Goal: Task Accomplishment & Management: Complete application form

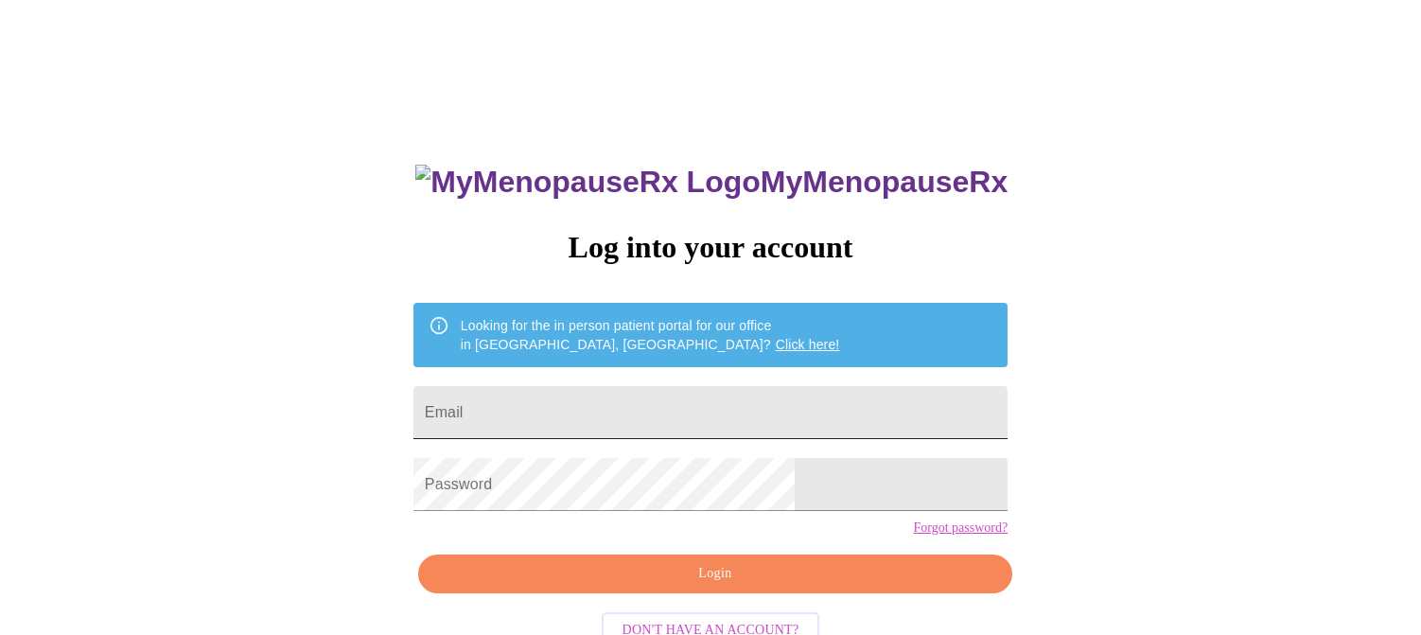
click at [739, 414] on input "Email" at bounding box center [710, 412] width 594 height 53
type input "p"
type input "piech7@comcast.net"
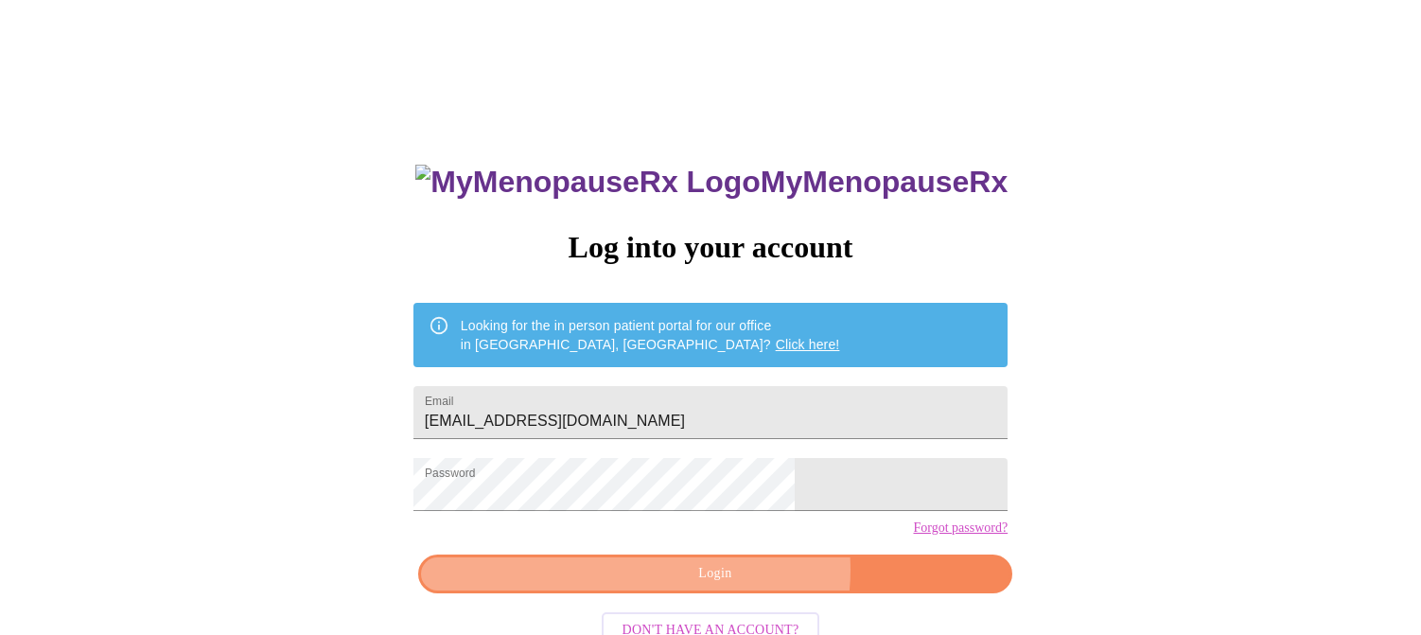
click at [741, 586] on span "Login" at bounding box center [715, 574] width 551 height 24
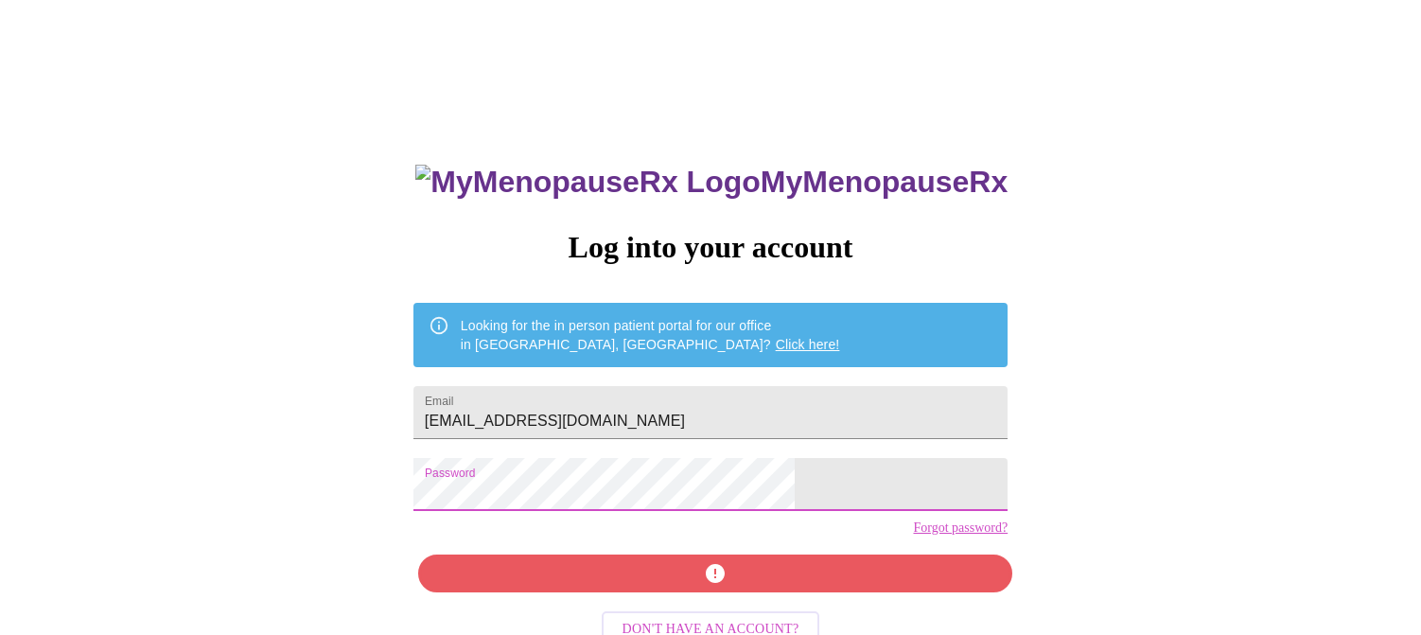
click at [461, 515] on div "MyMenopauseRx Log into your account Looking for the in person patient portal fo…" at bounding box center [711, 389] width 1406 height 762
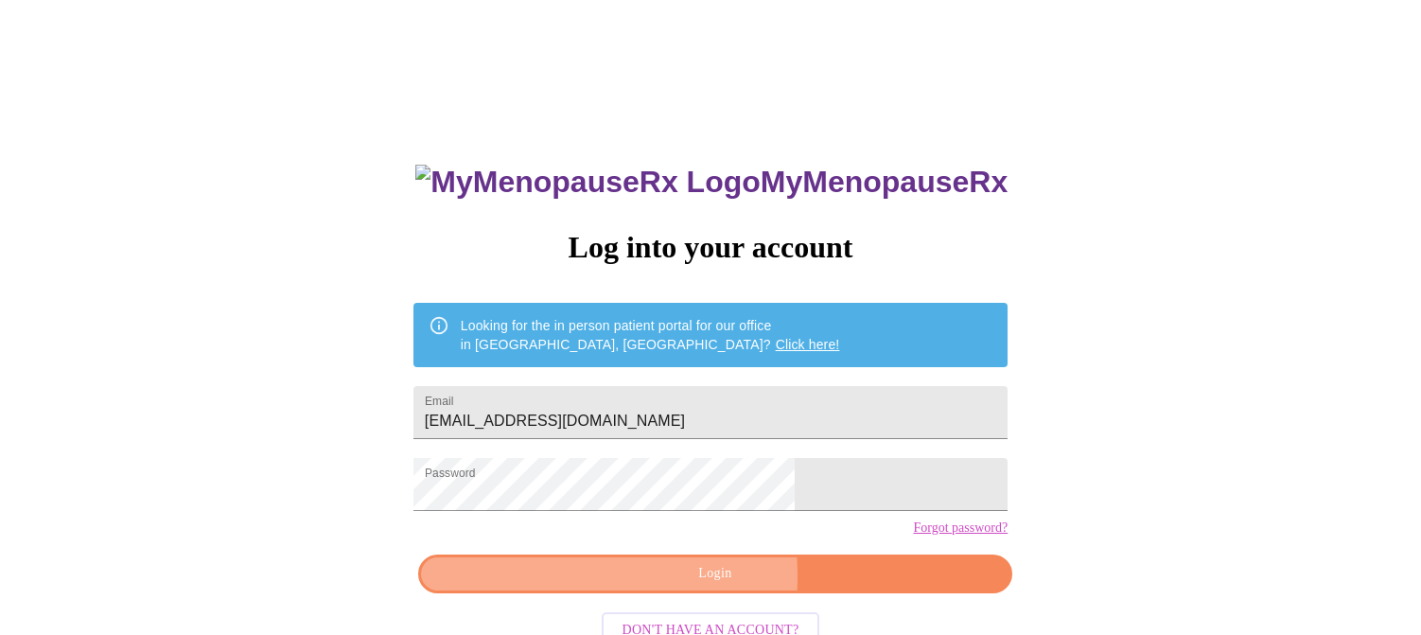
click at [606, 586] on span "Login" at bounding box center [715, 574] width 551 height 24
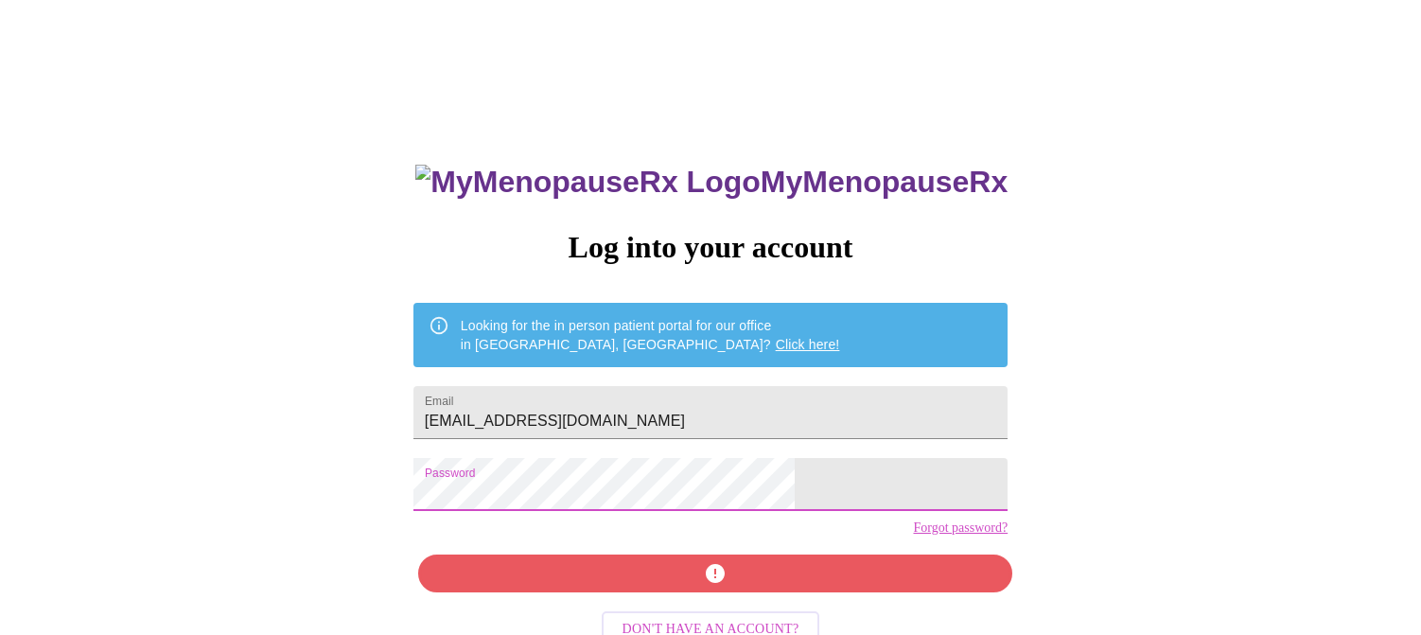
click at [460, 512] on div "MyMenopauseRx Log into your account Looking for the in person patient portal fo…" at bounding box center [711, 389] width 1406 height 762
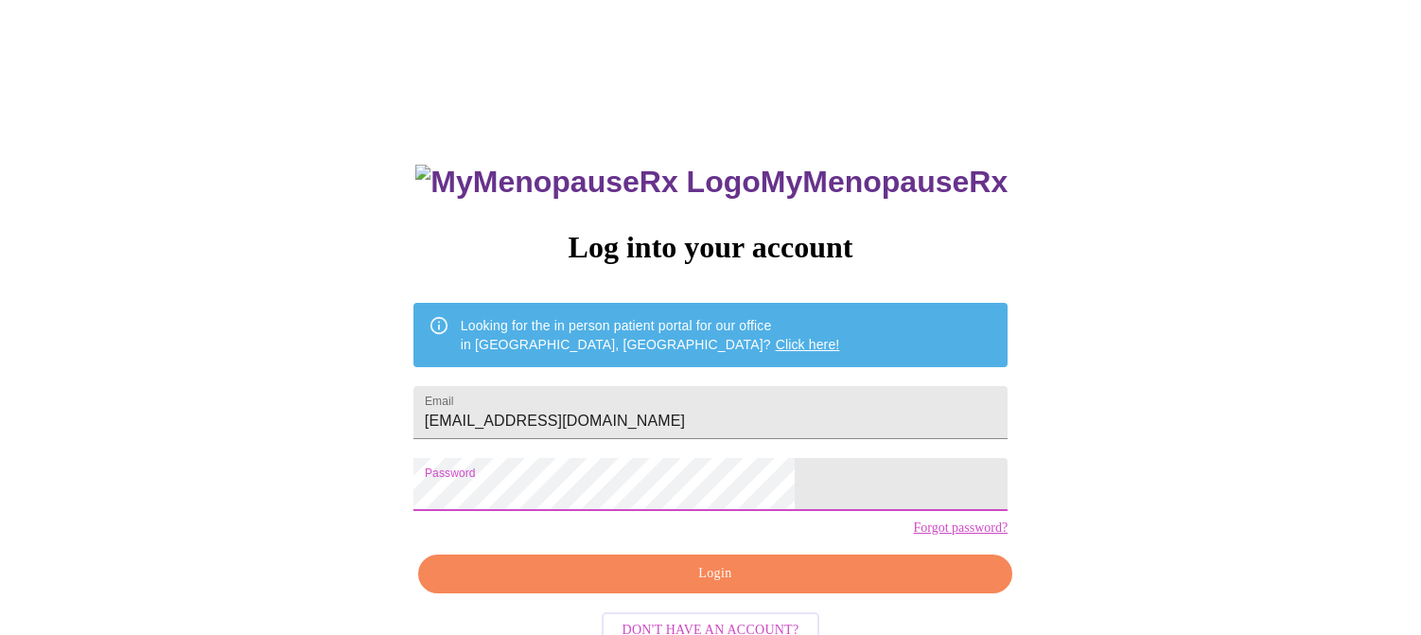
click at [622, 593] on button "Login" at bounding box center [715, 573] width 594 height 39
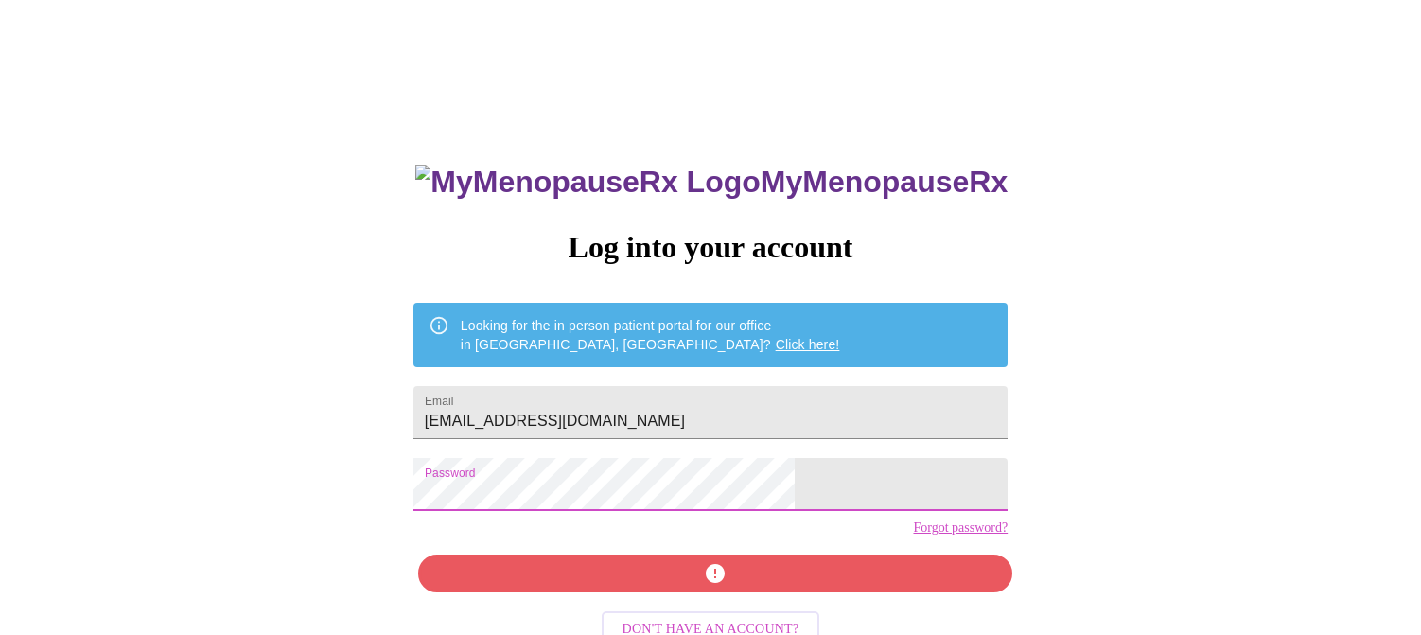
click at [418, 514] on div "MyMenopauseRx Log into your account Looking for the in person patient portal fo…" at bounding box center [711, 389] width 1406 height 762
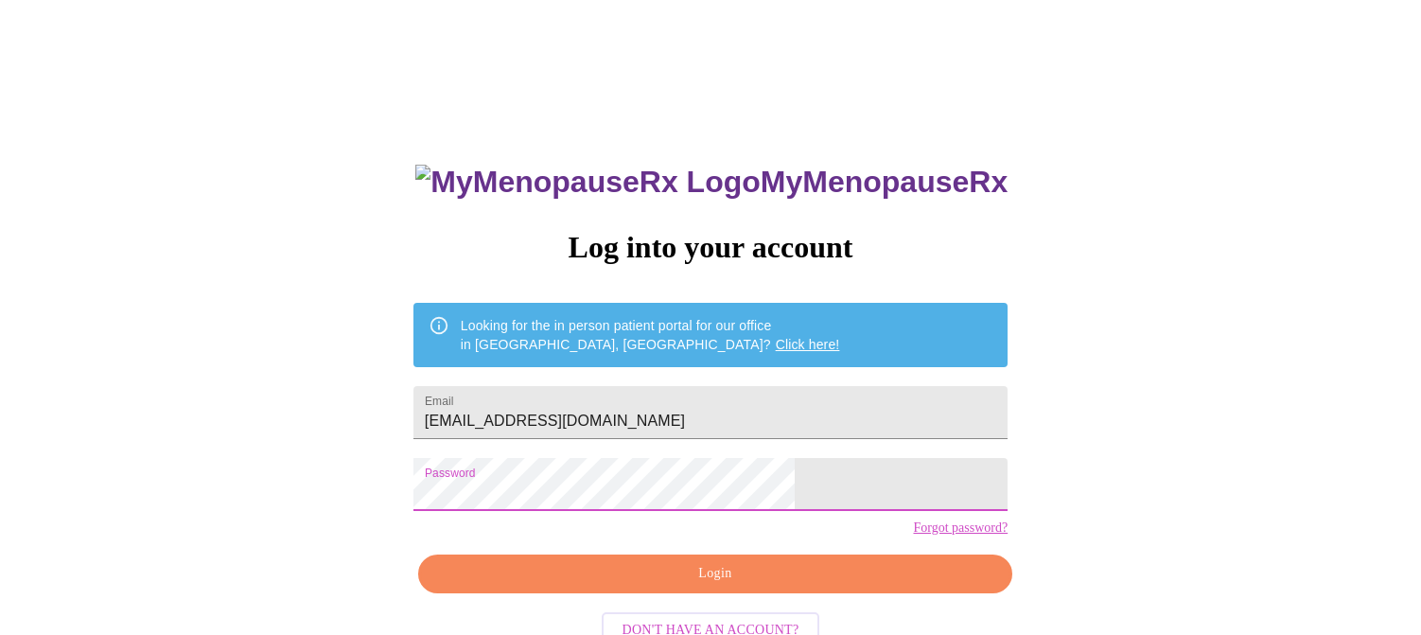
click at [606, 586] on span "Login" at bounding box center [715, 574] width 551 height 24
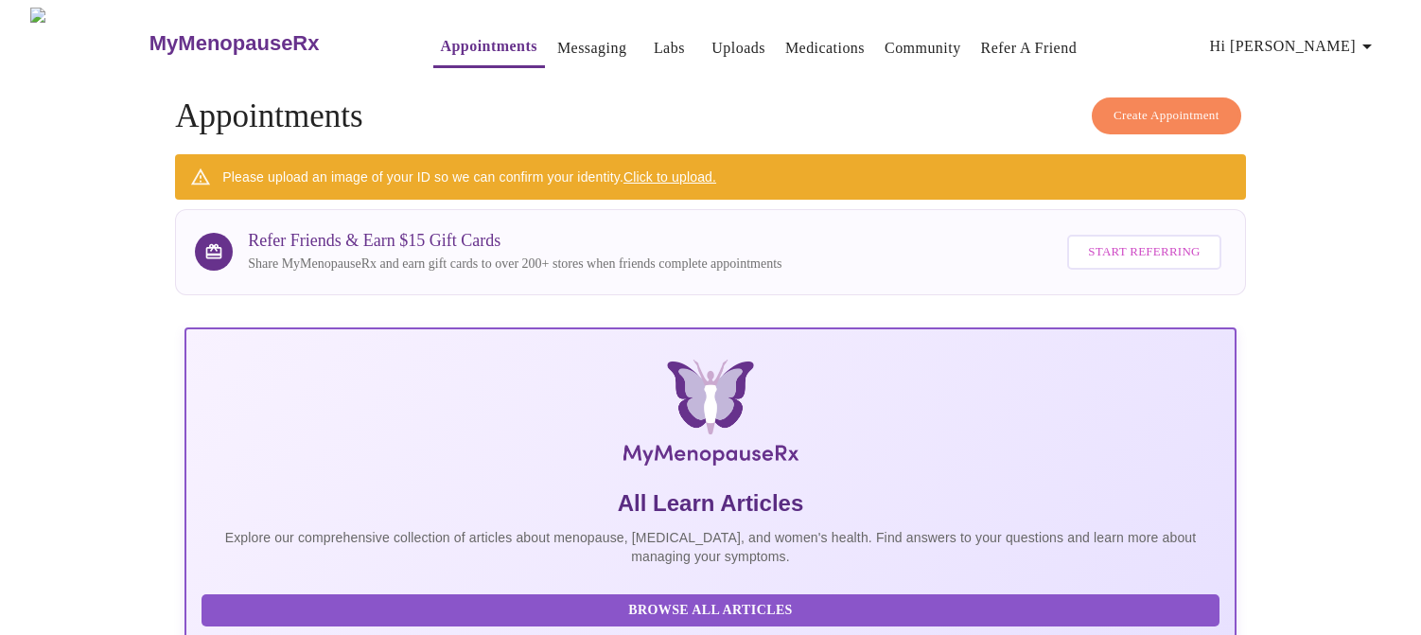
click at [446, 37] on link "Appointments" at bounding box center [489, 46] width 96 height 26
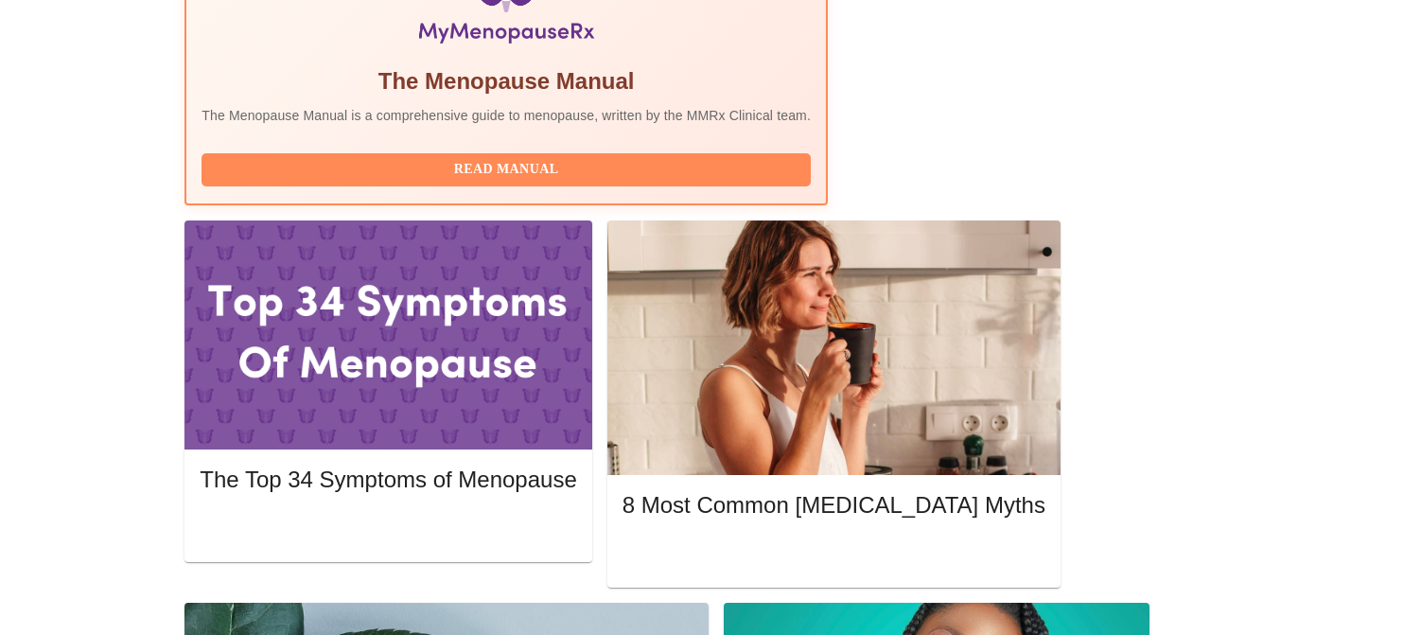
scroll to position [757, 0]
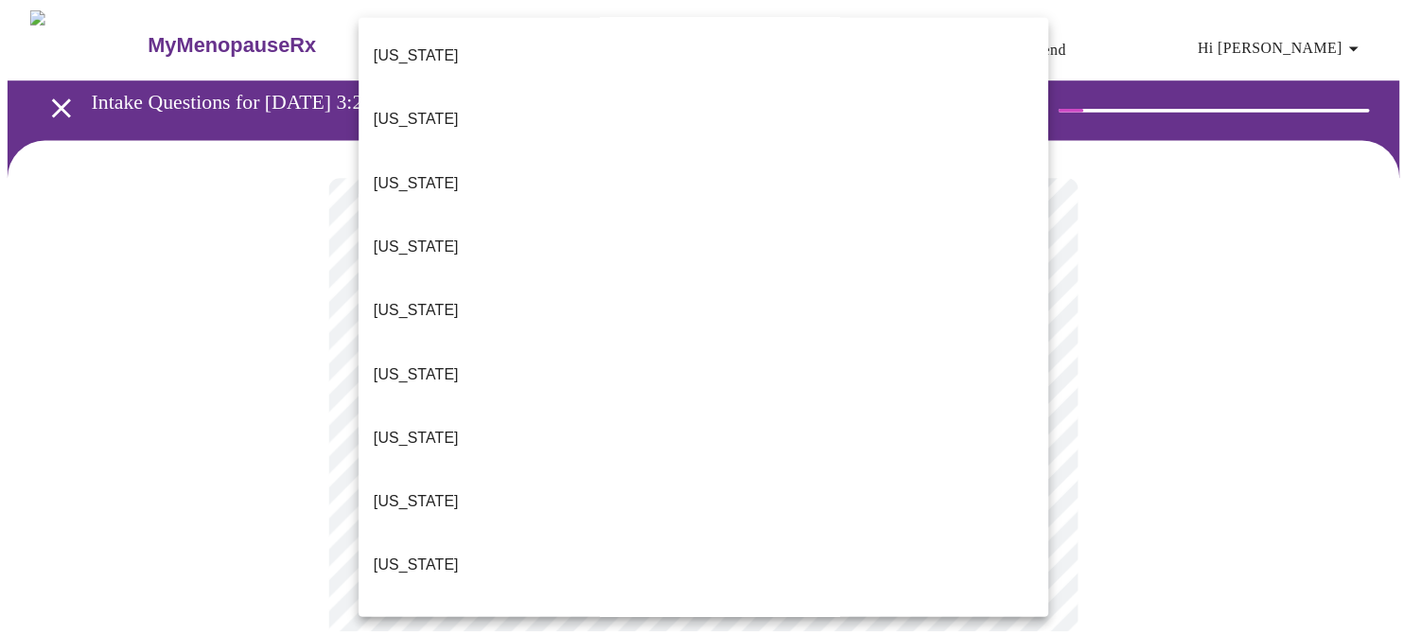
scroll to position [95, 0]
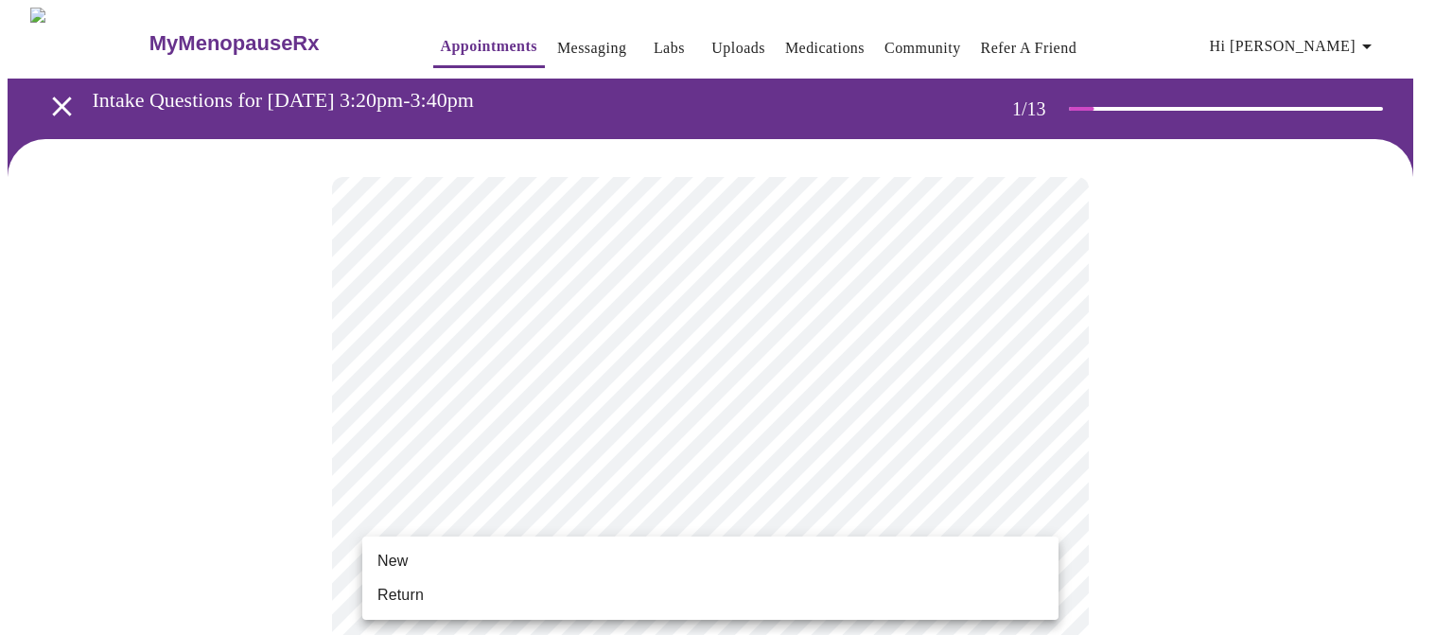
click at [907, 594] on li "Return" at bounding box center [710, 595] width 696 height 34
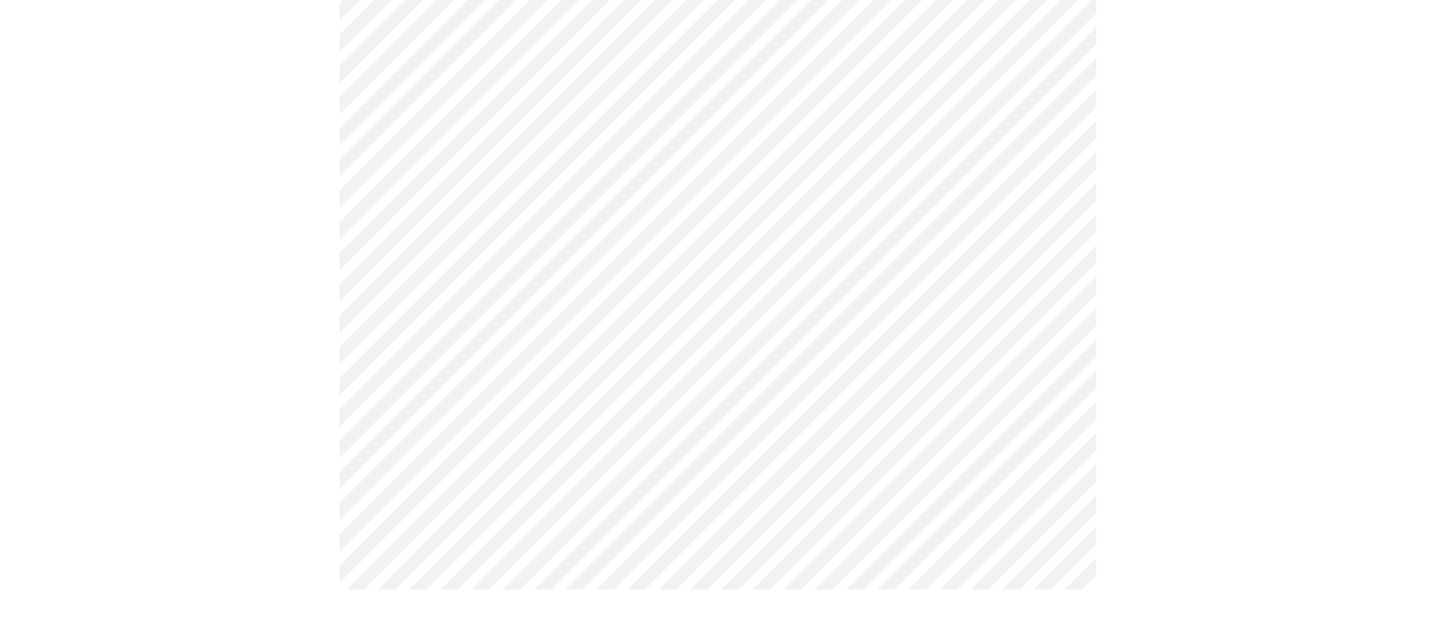
scroll to position [0, 0]
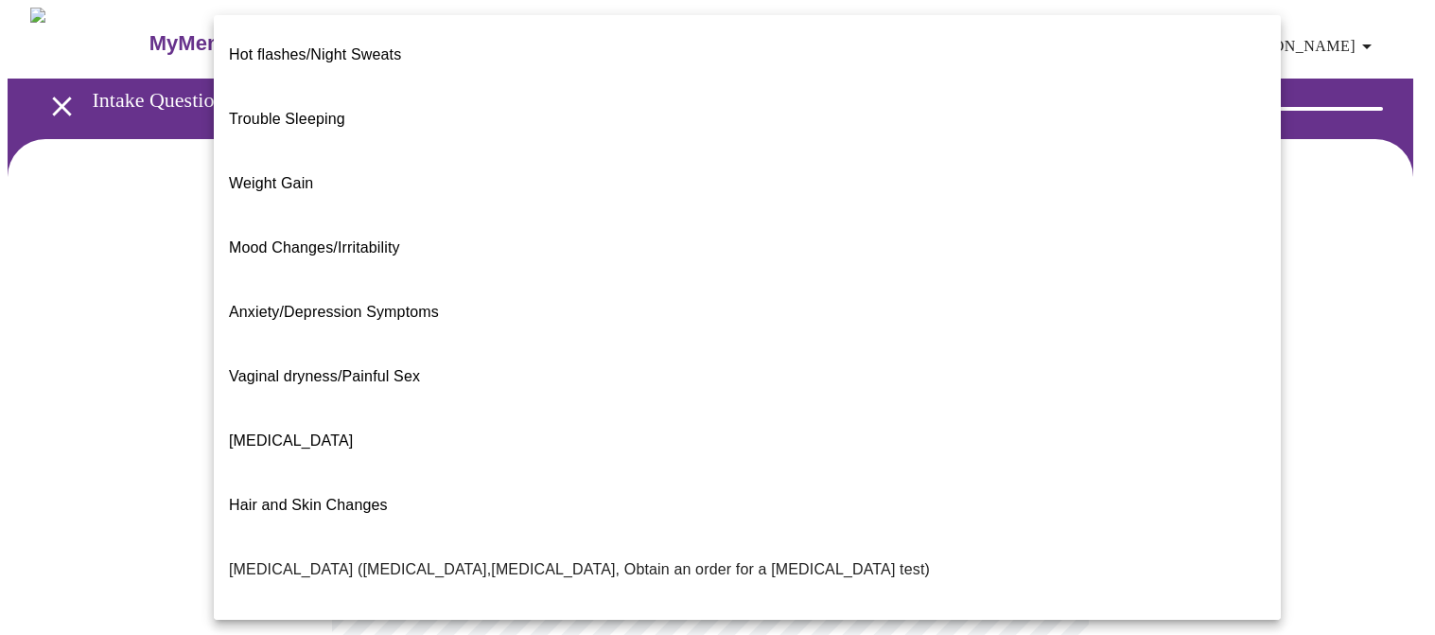
click at [816, 404] on body "MyMenopauseRx Appointments Messaging Labs Uploads Medications Community Refer a…" at bounding box center [718, 576] width 1420 height 1137
click at [310, 111] on span "Trouble Sleeping" at bounding box center [287, 119] width 116 height 16
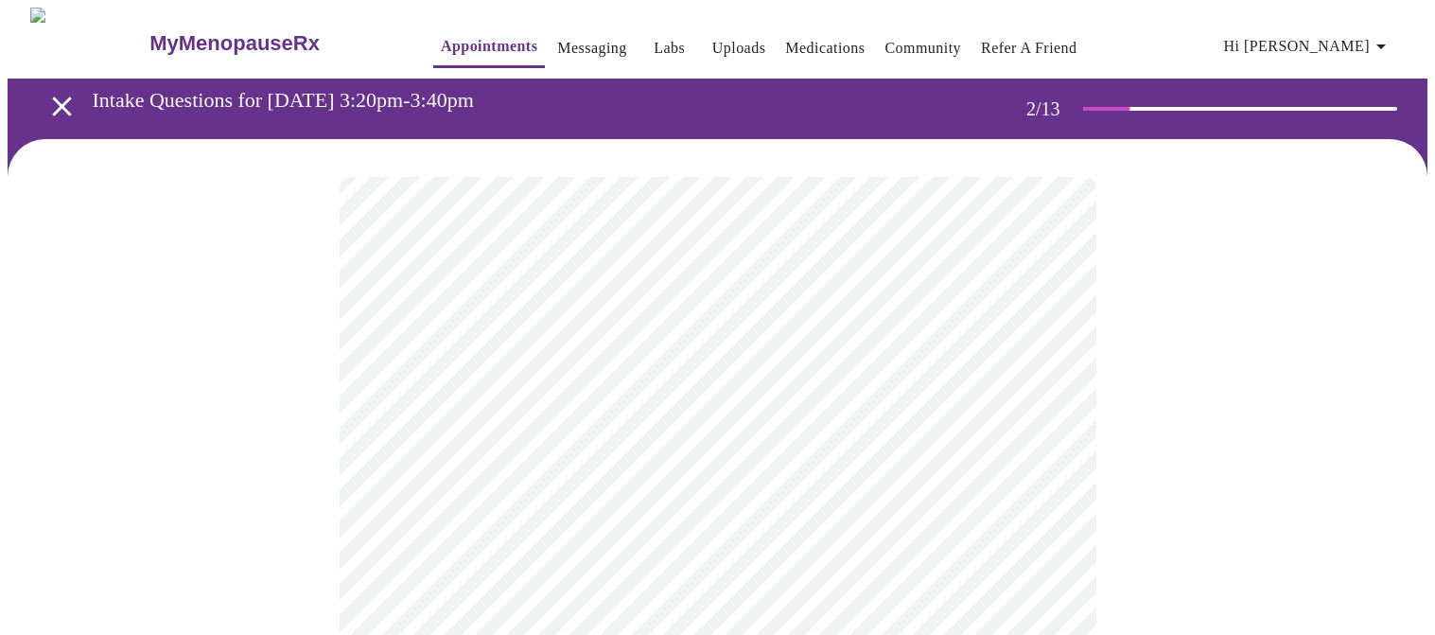
click at [700, 402] on body "MyMenopauseRx Appointments Messaging Labs Uploads Medications Community Refer a…" at bounding box center [718, 571] width 1420 height 1126
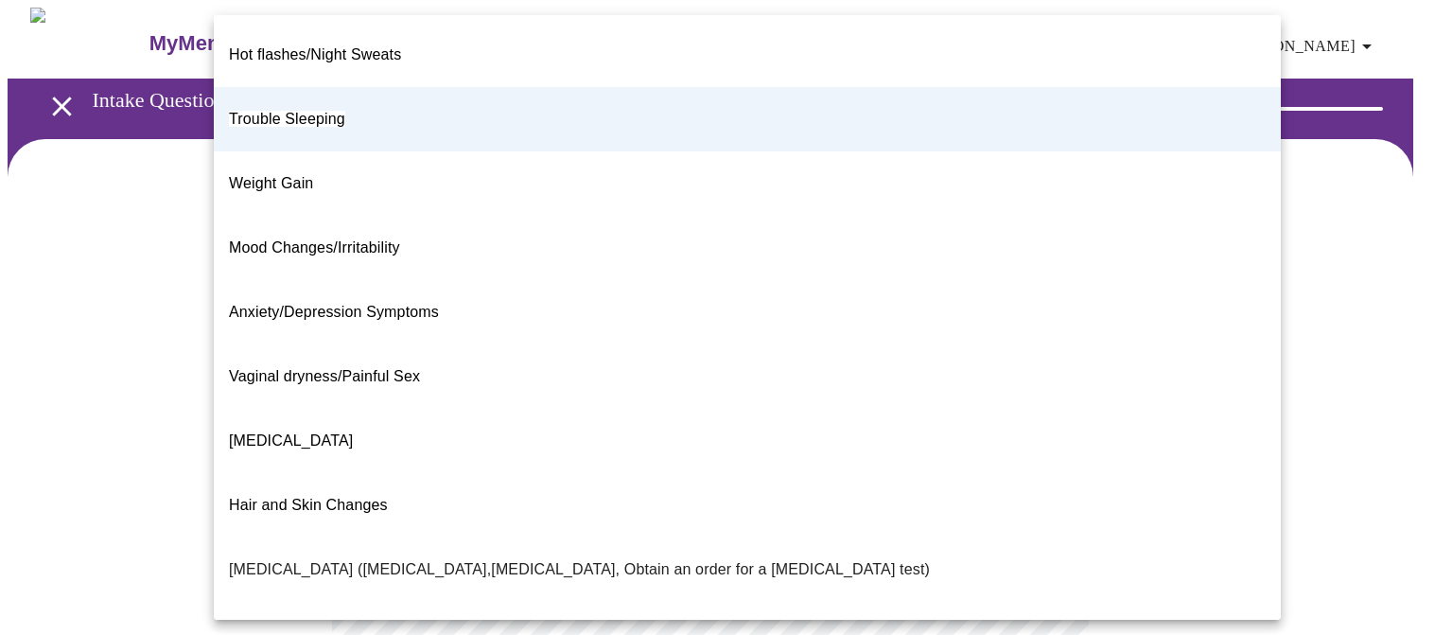
click at [162, 191] on div at bounding box center [717, 317] width 1435 height 635
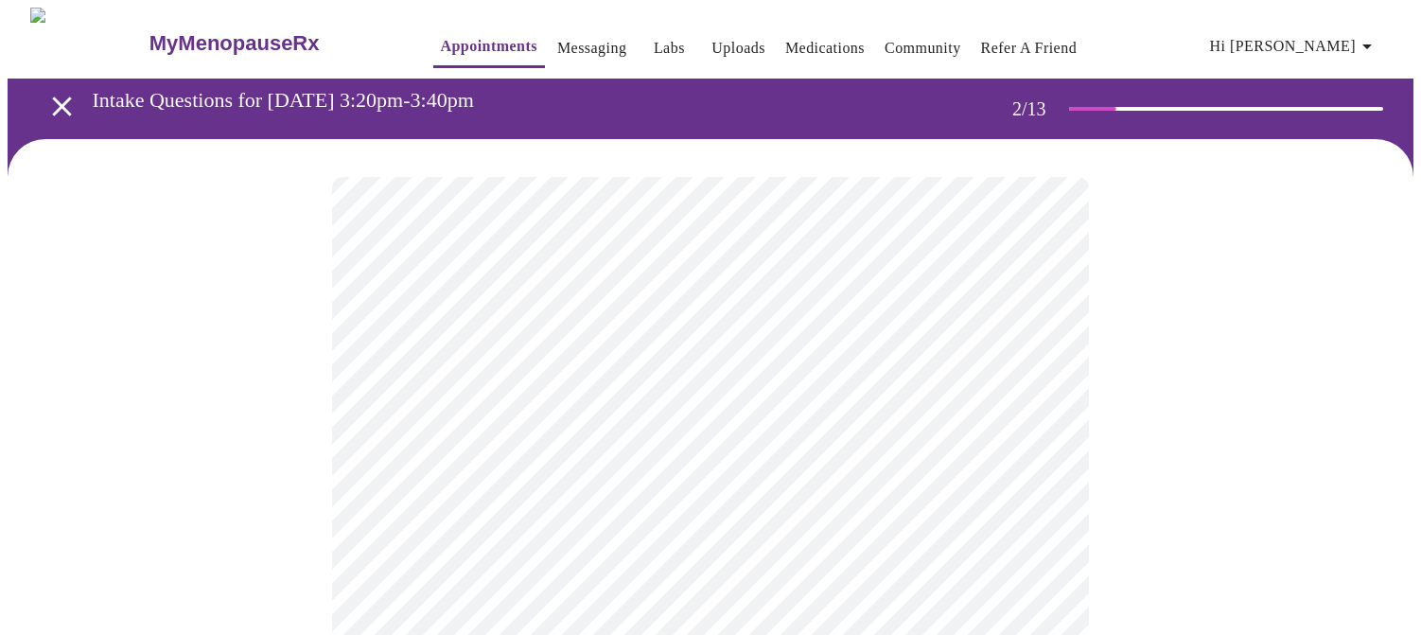
scroll to position [95, 0]
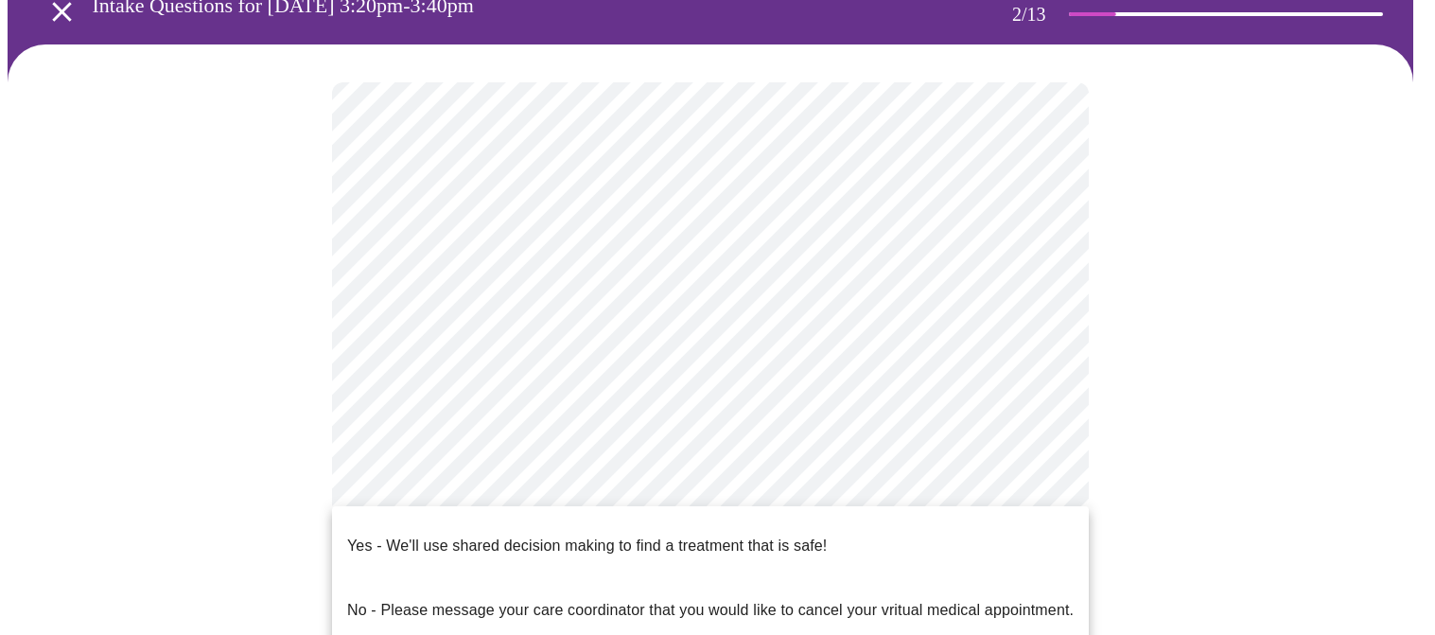
click at [661, 478] on body "MyMenopauseRx Appointments Messaging Labs Uploads Medications Community Refer a…" at bounding box center [718, 476] width 1420 height 1126
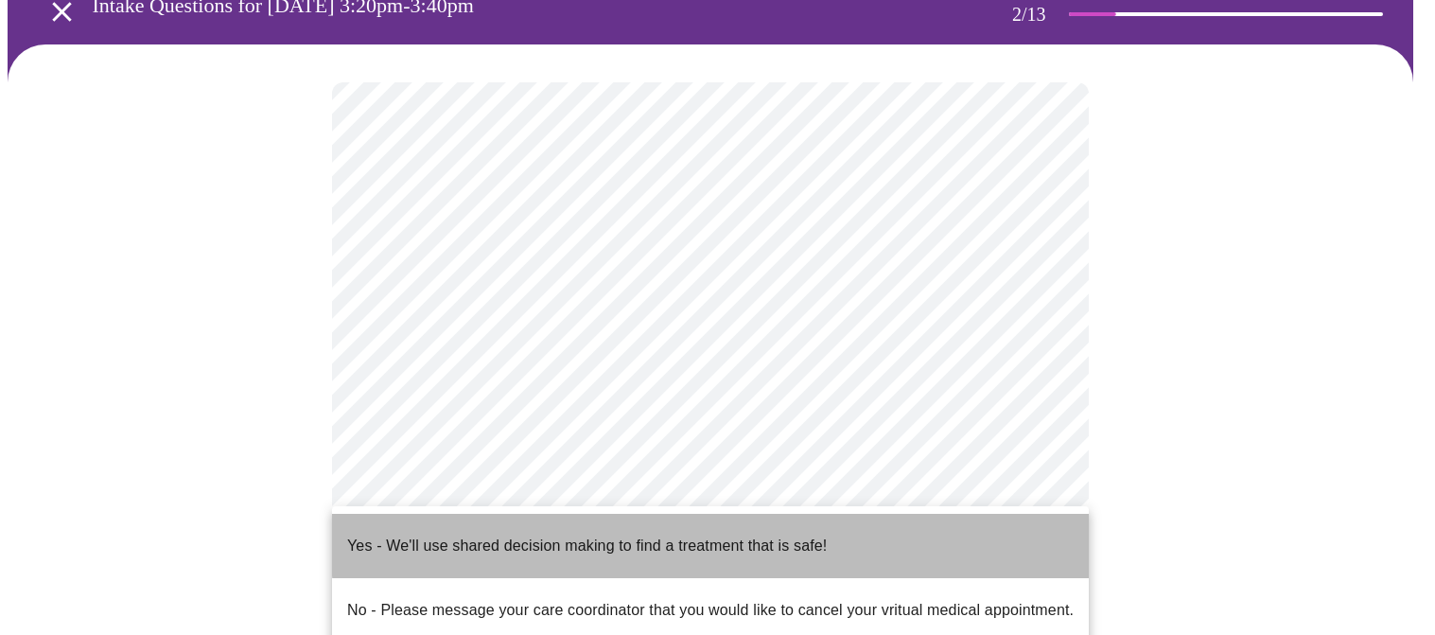
click at [805, 534] on p "Yes - We'll use shared decision making to find a treatment that is safe!" at bounding box center [587, 545] width 480 height 23
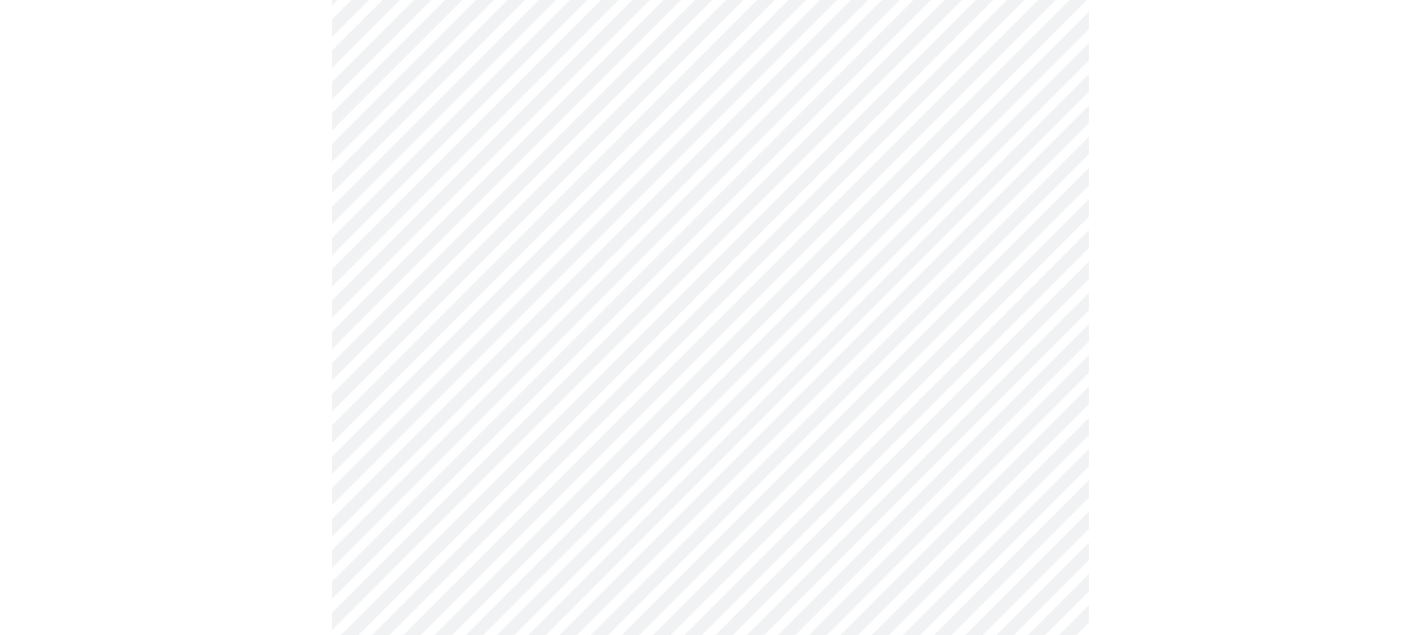
scroll to position [0, 0]
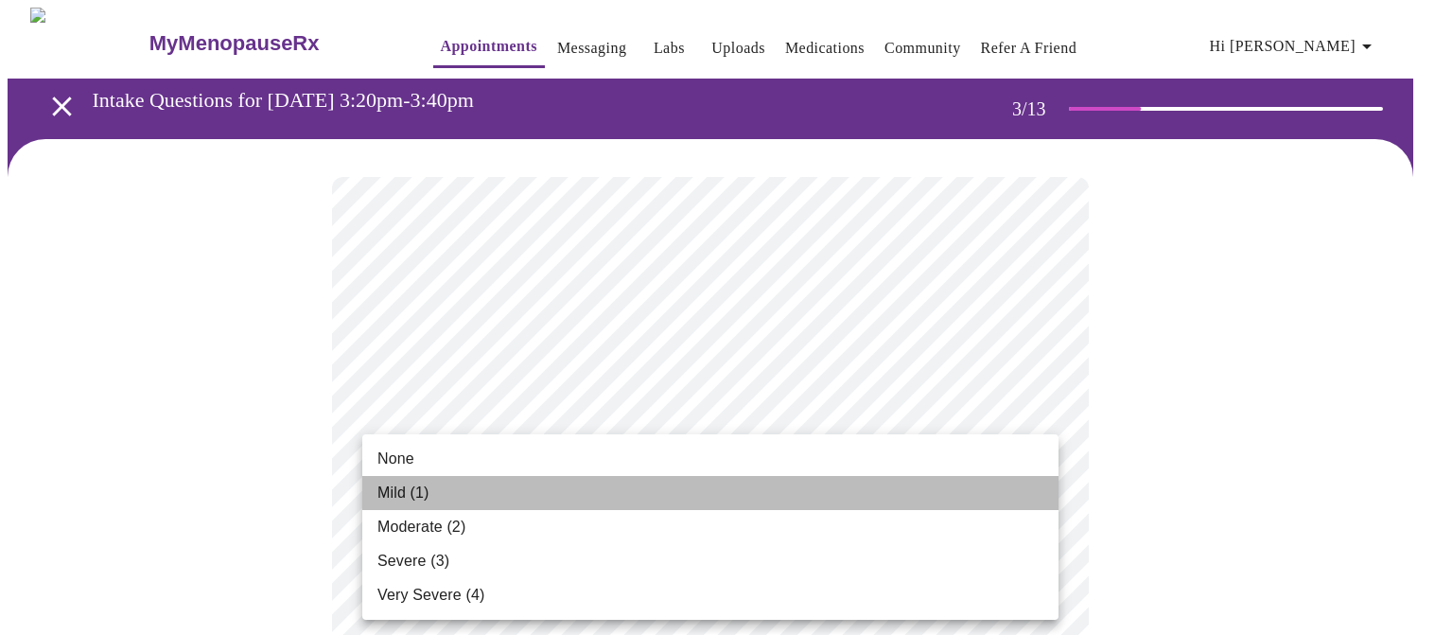
click at [798, 497] on li "Mild (1)" at bounding box center [710, 493] width 696 height 34
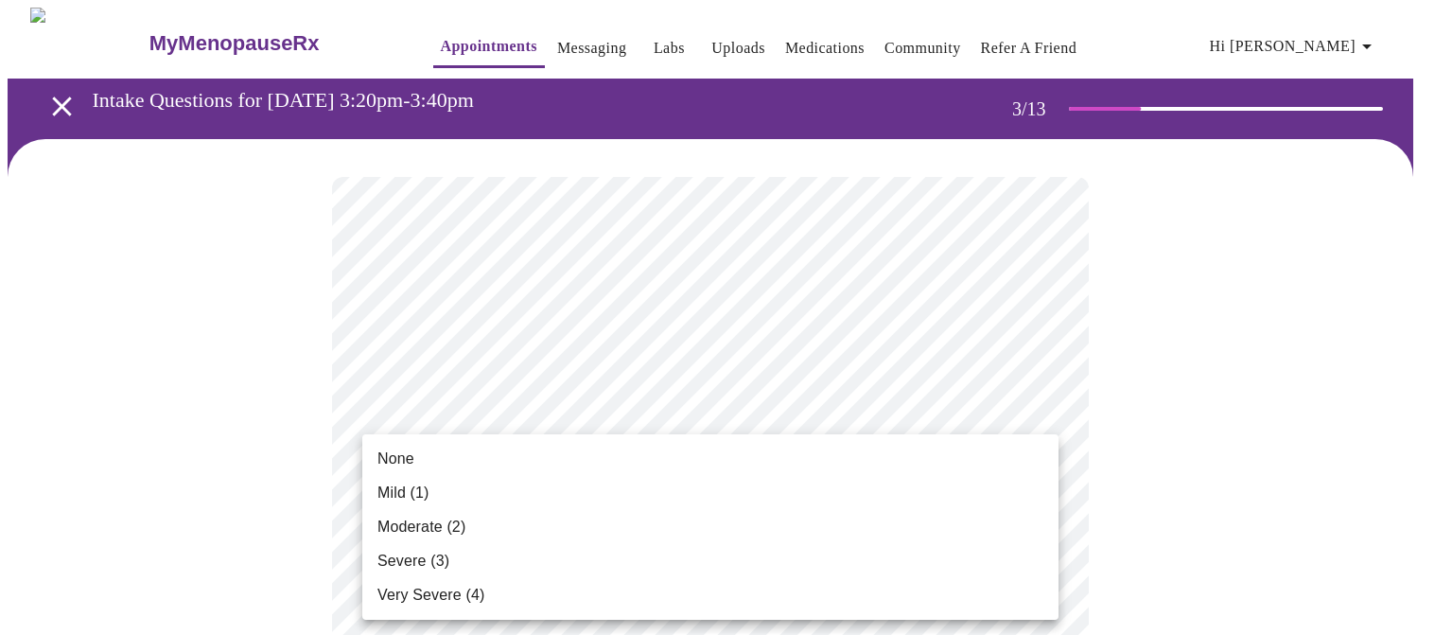
click at [775, 507] on li "Mild (1)" at bounding box center [710, 493] width 696 height 34
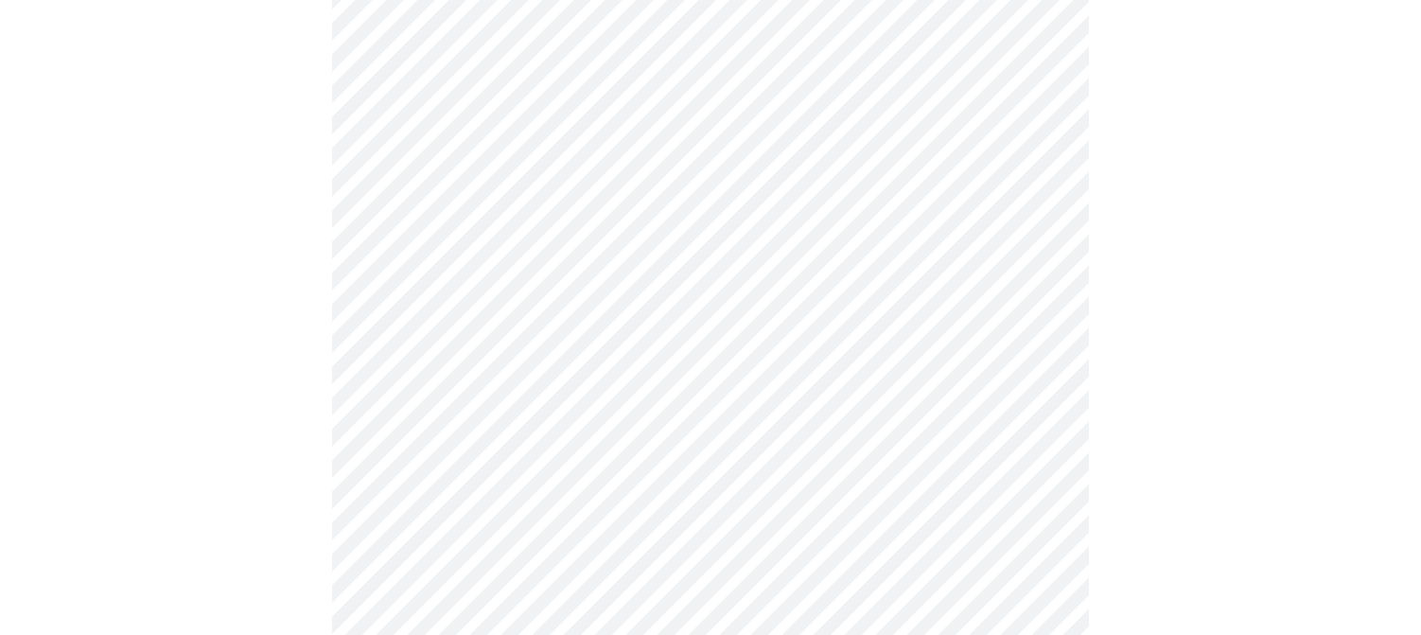
scroll to position [284, 0]
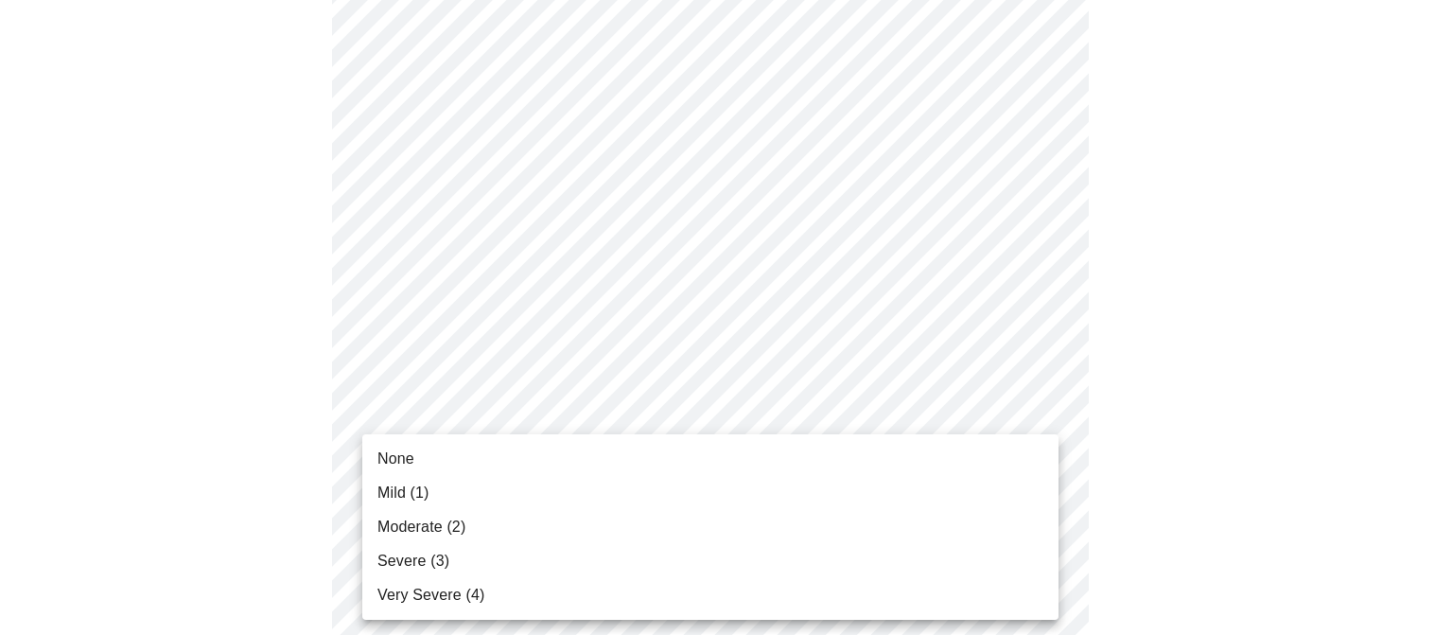
click at [818, 525] on li "Moderate (2)" at bounding box center [710, 527] width 696 height 34
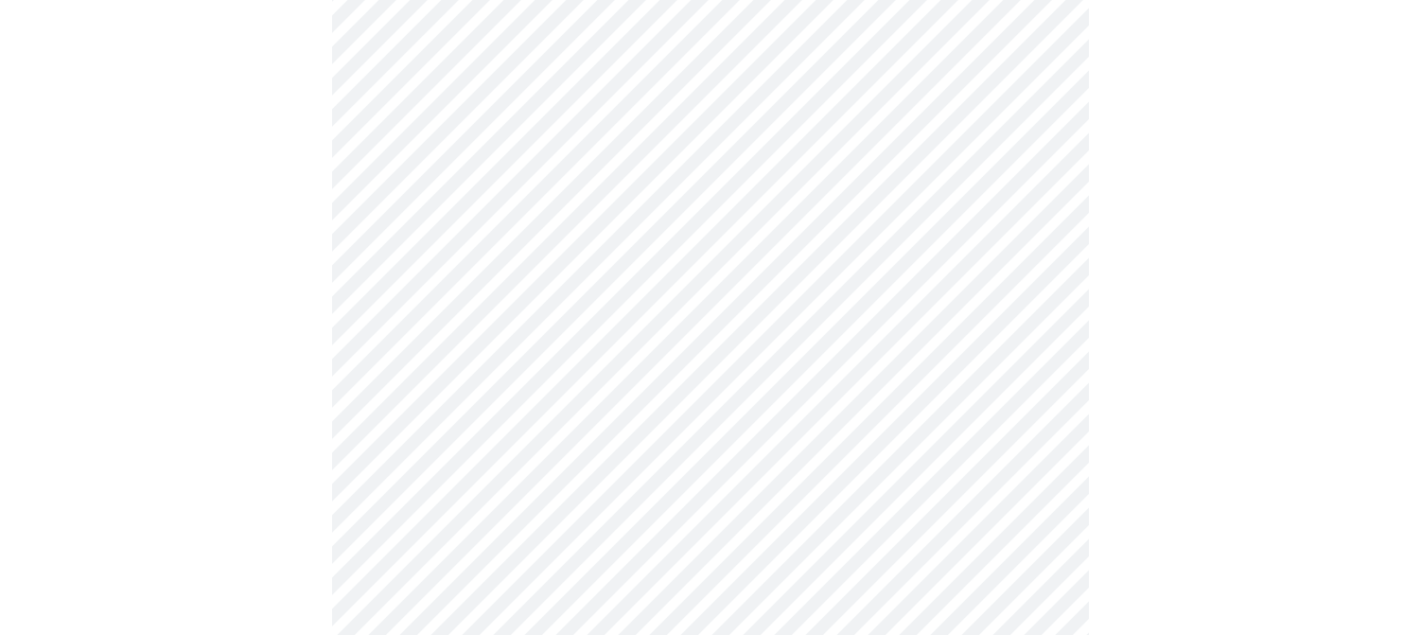
scroll to position [378, 0]
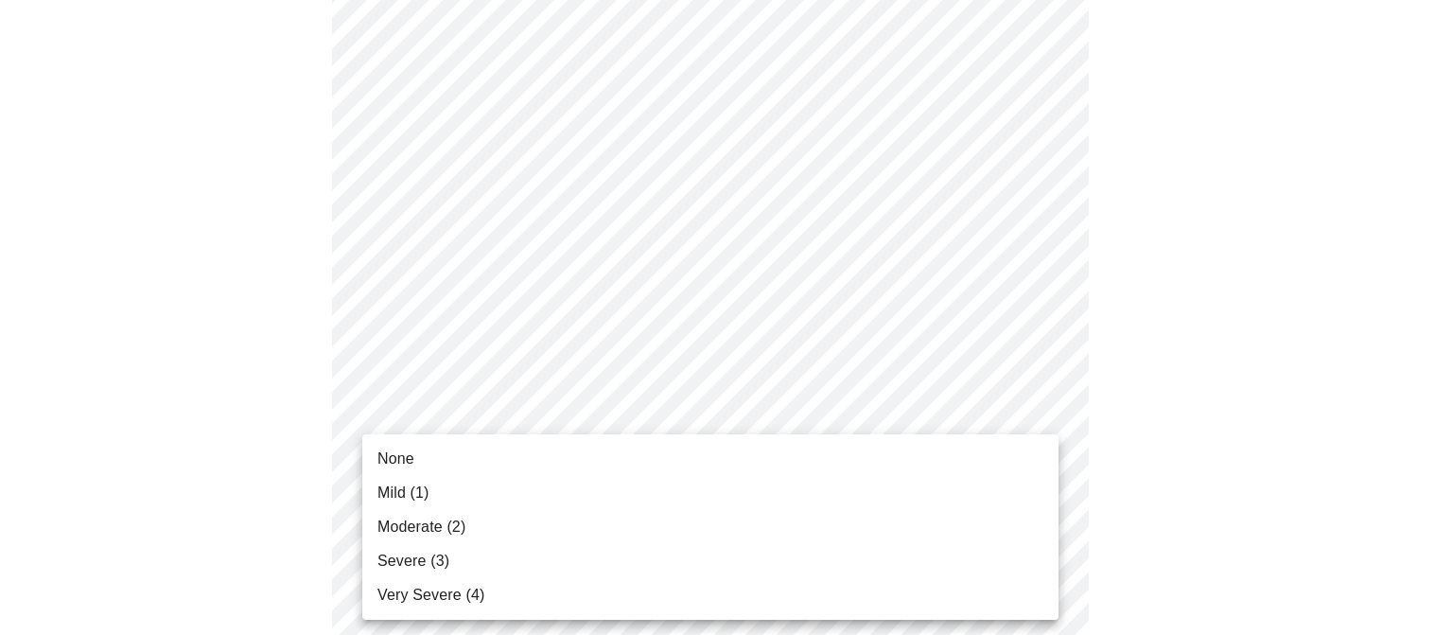
click at [821, 453] on li "None" at bounding box center [710, 459] width 696 height 34
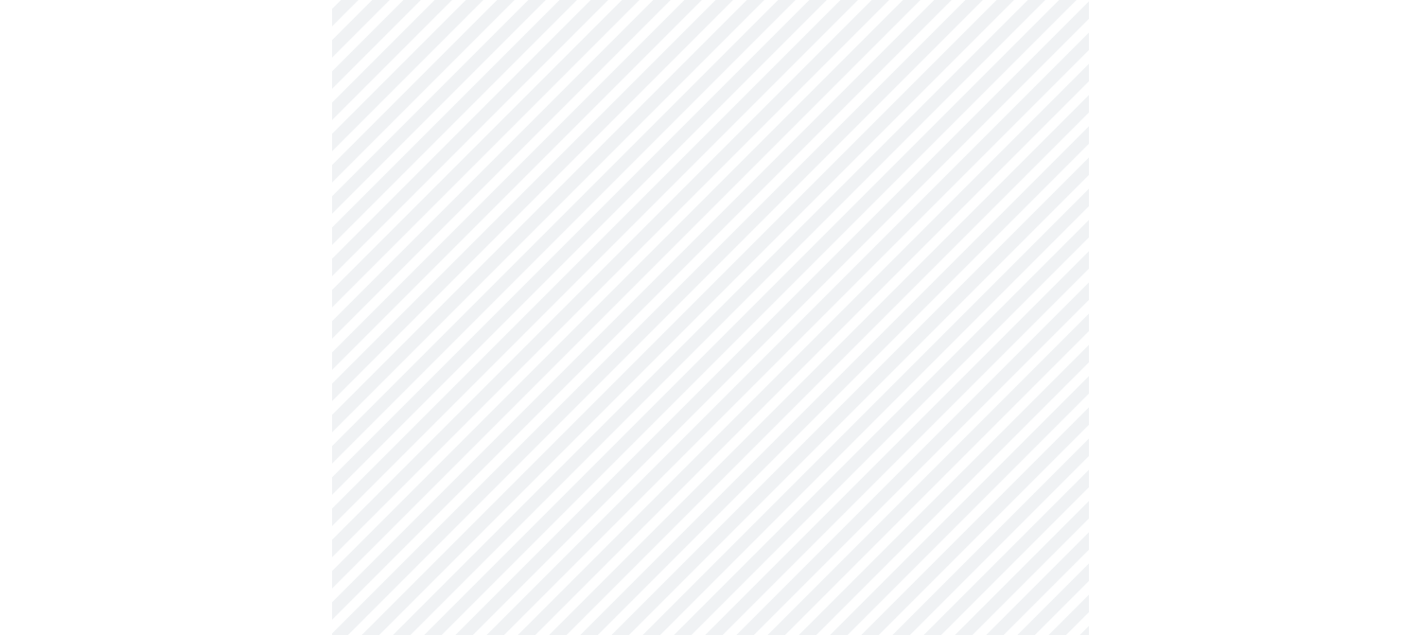
scroll to position [568, 0]
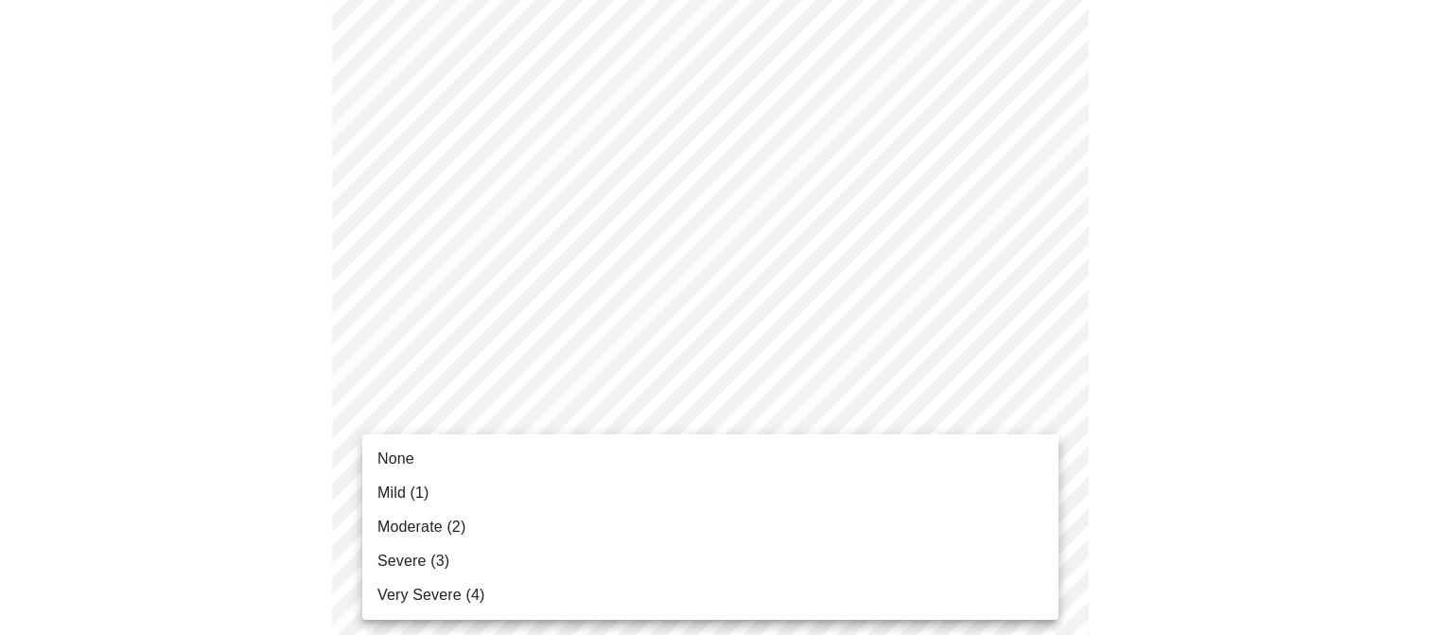
click at [781, 425] on body "MyMenopauseRx Appointments Messaging Labs Uploads Medications Community Refer a…" at bounding box center [718, 645] width 1420 height 2410
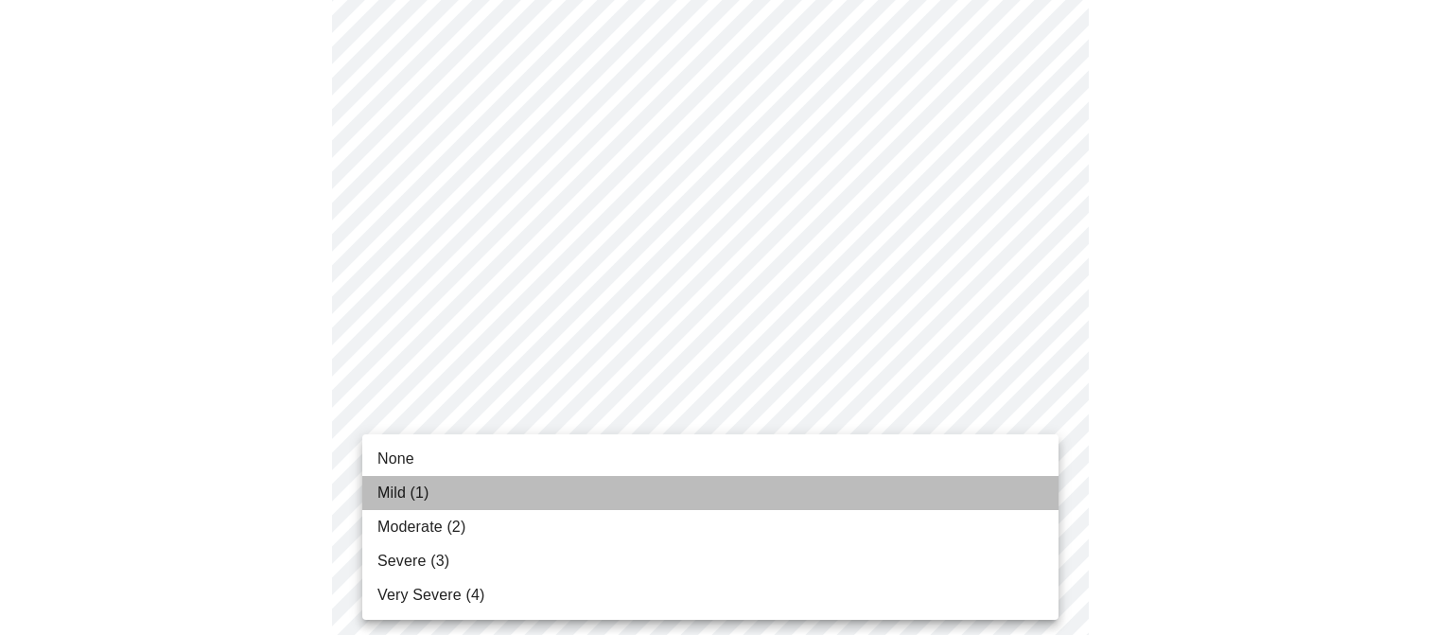
click at [798, 502] on li "Mild (1)" at bounding box center [710, 493] width 696 height 34
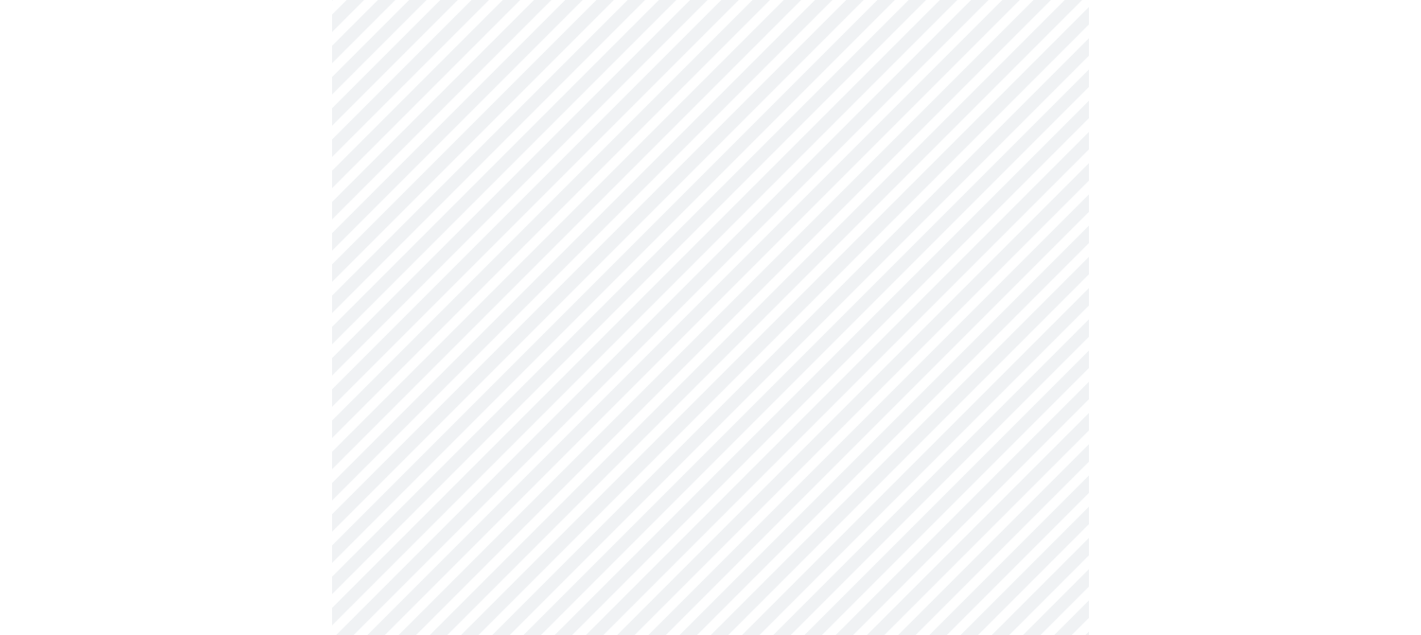
scroll to position [757, 0]
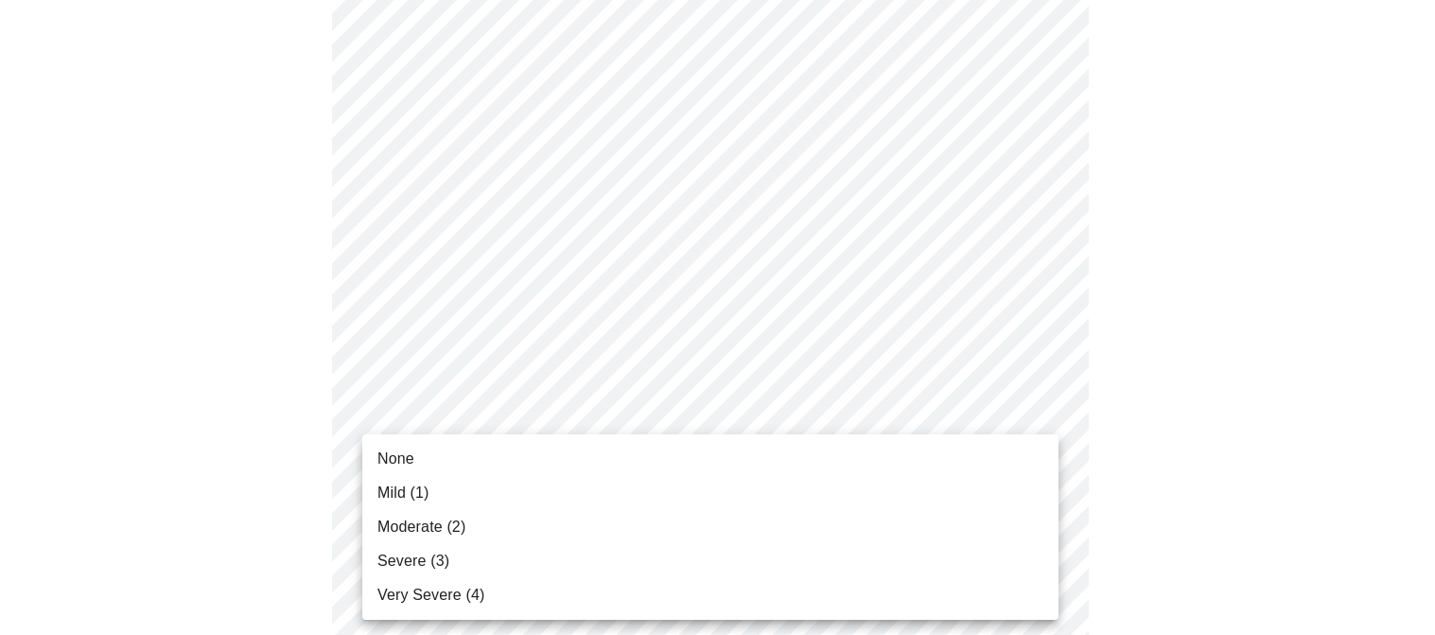
click at [796, 510] on body "MyMenopauseRx Appointments Messaging Labs Uploads Medications Community Refer a…" at bounding box center [718, 443] width 1420 height 2384
click at [797, 541] on li "Moderate (2)" at bounding box center [710, 527] width 696 height 34
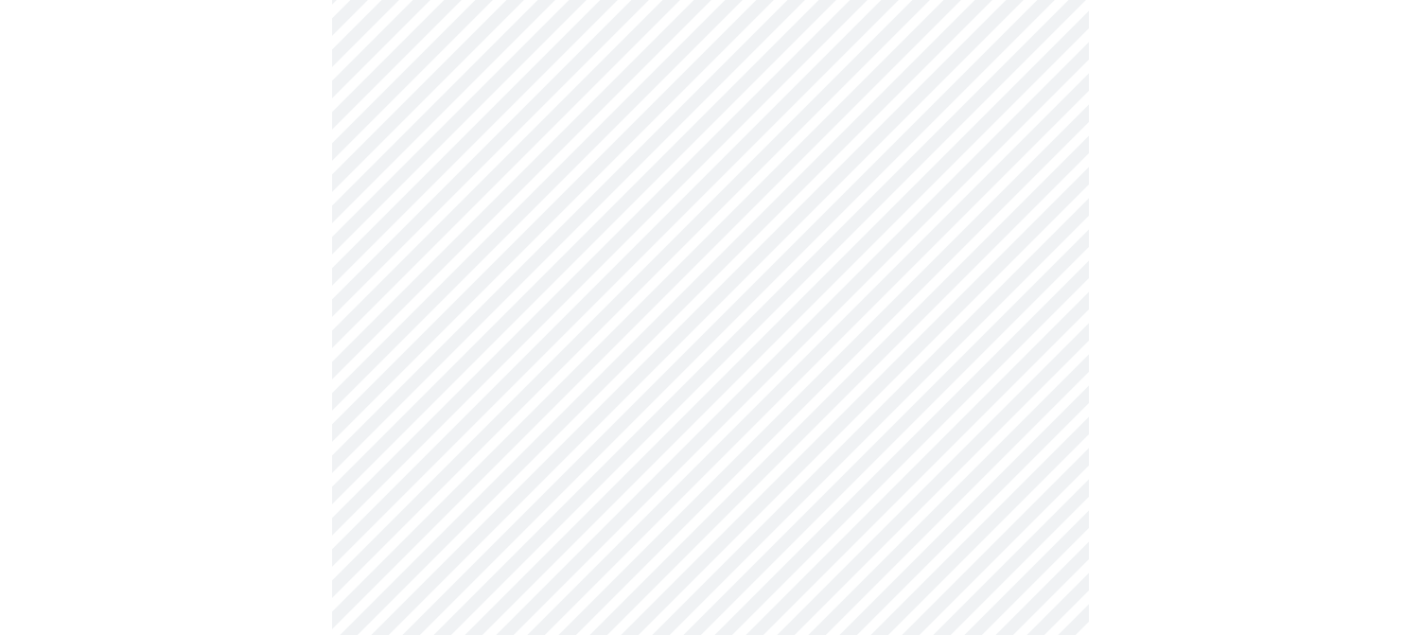
scroll to position [1041, 0]
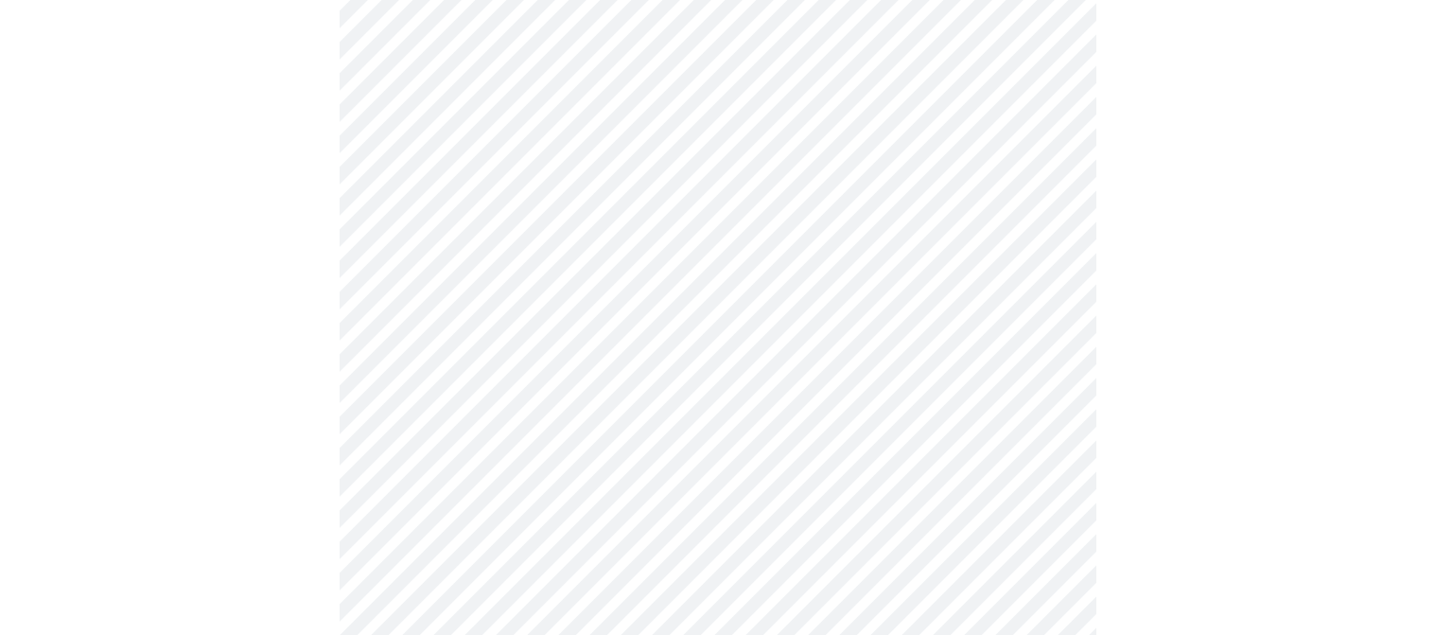
click at [781, 405] on body "MyMenopauseRx Appointments Messaging Labs Uploads Medications Community Refer a…" at bounding box center [718, 145] width 1420 height 2357
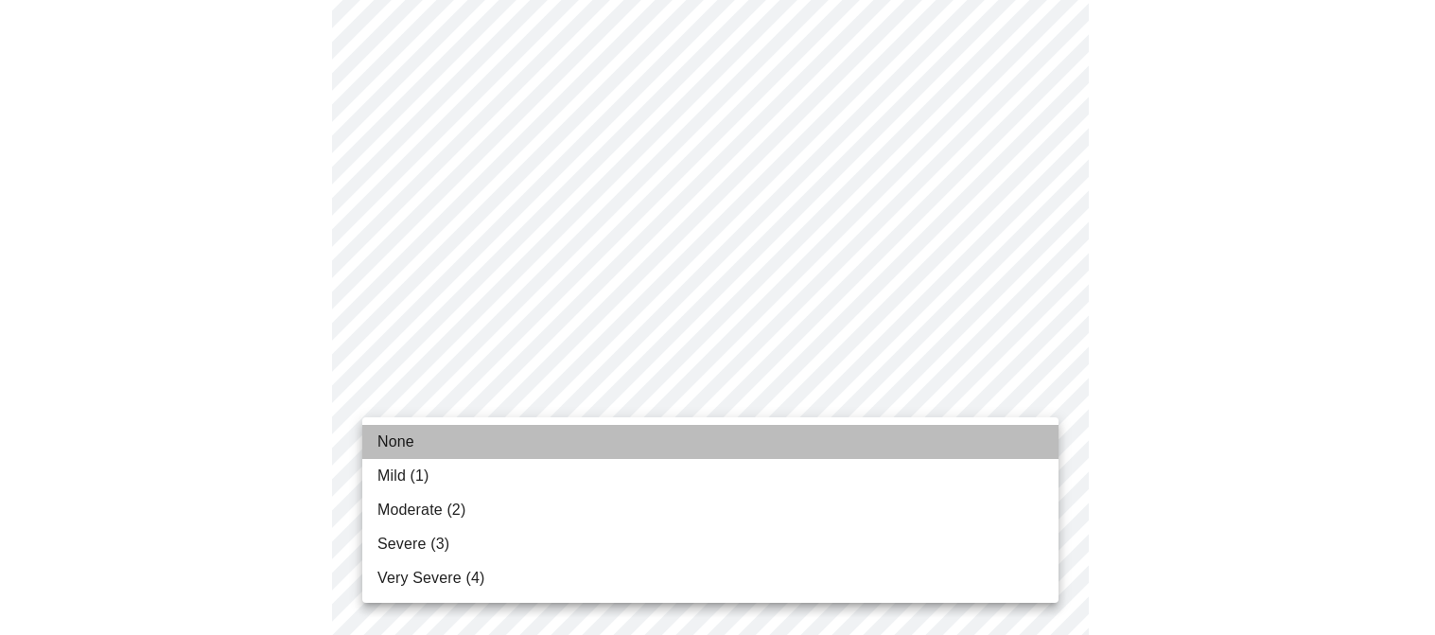
click at [773, 432] on li "None" at bounding box center [710, 442] width 696 height 34
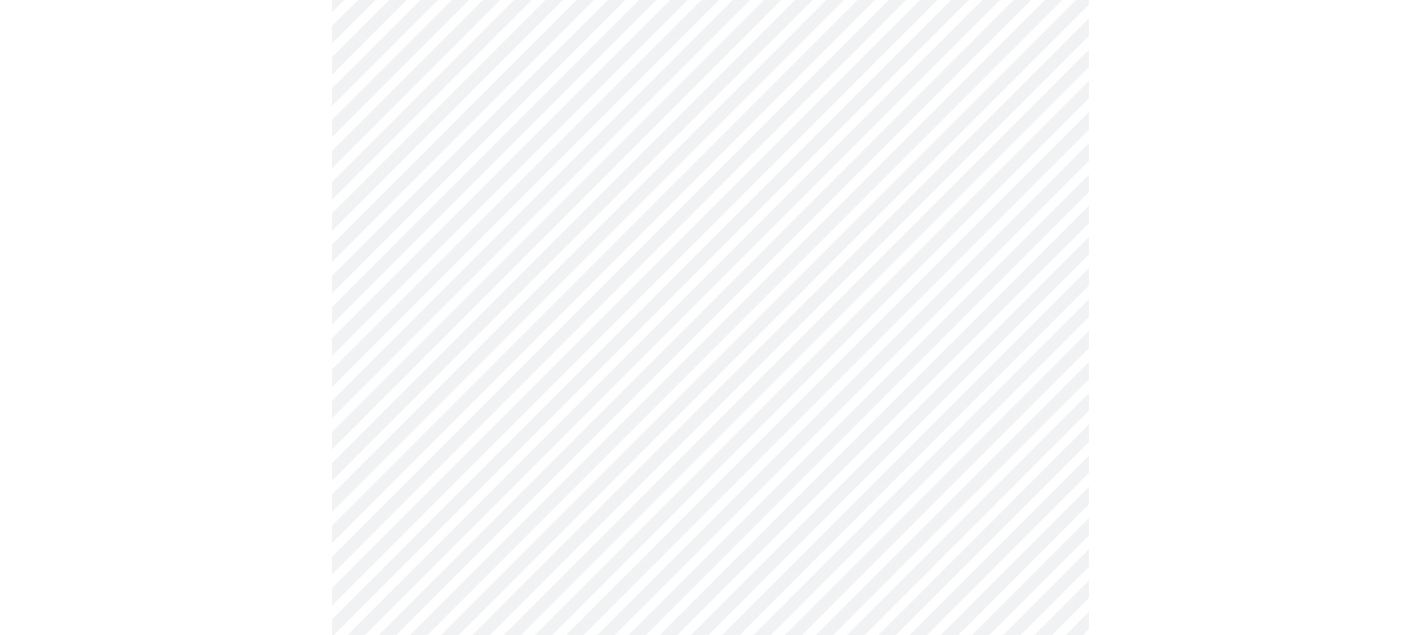
scroll to position [1230, 0]
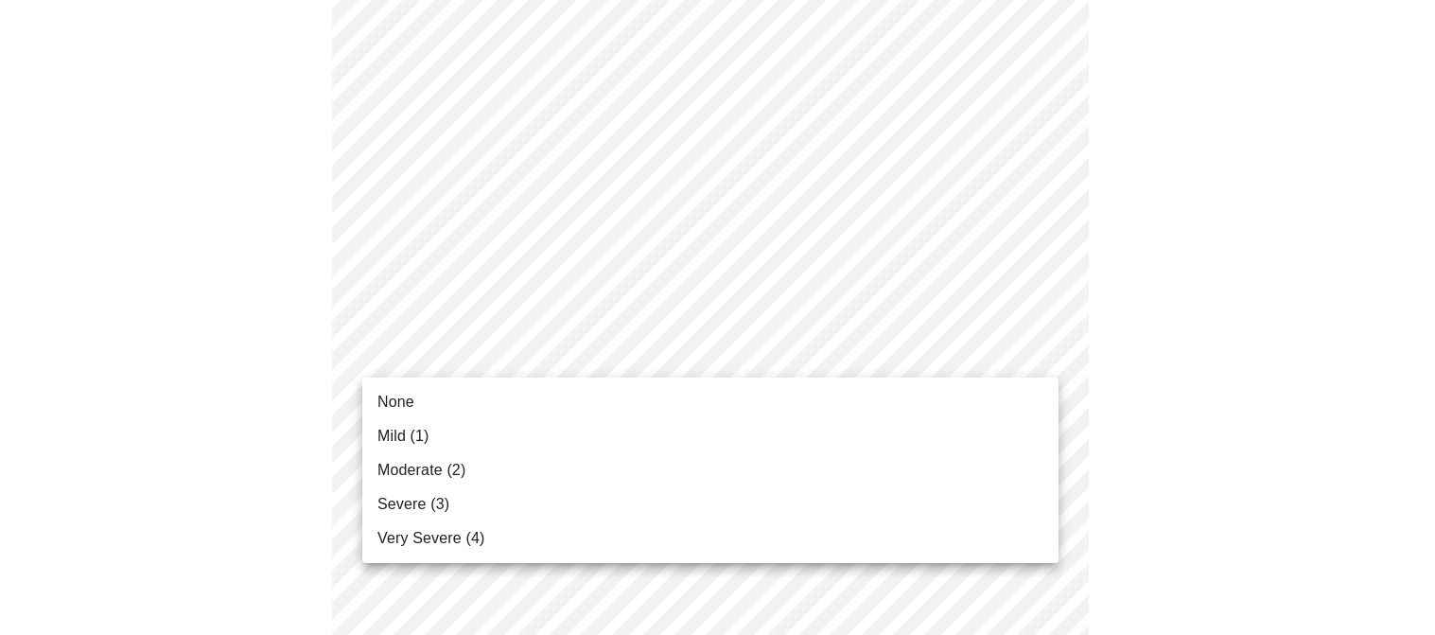
click at [745, 410] on li "None" at bounding box center [710, 402] width 696 height 34
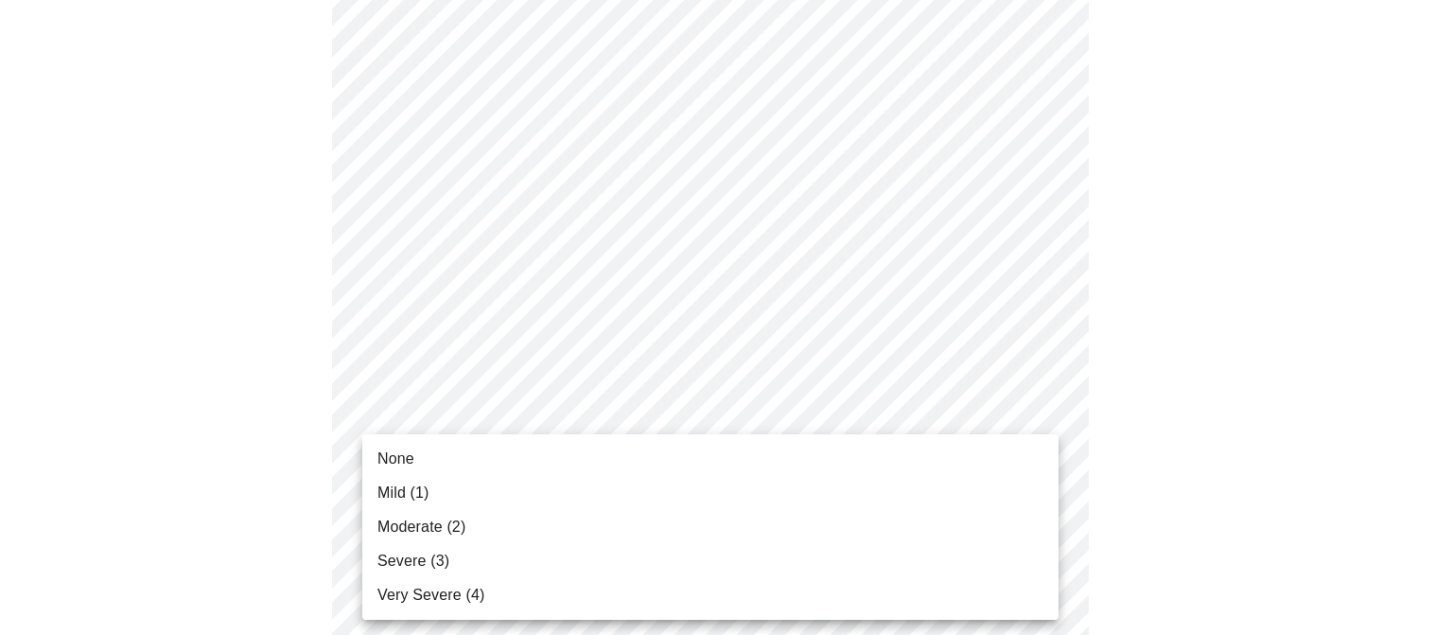
click at [769, 471] on li "None" at bounding box center [710, 459] width 696 height 34
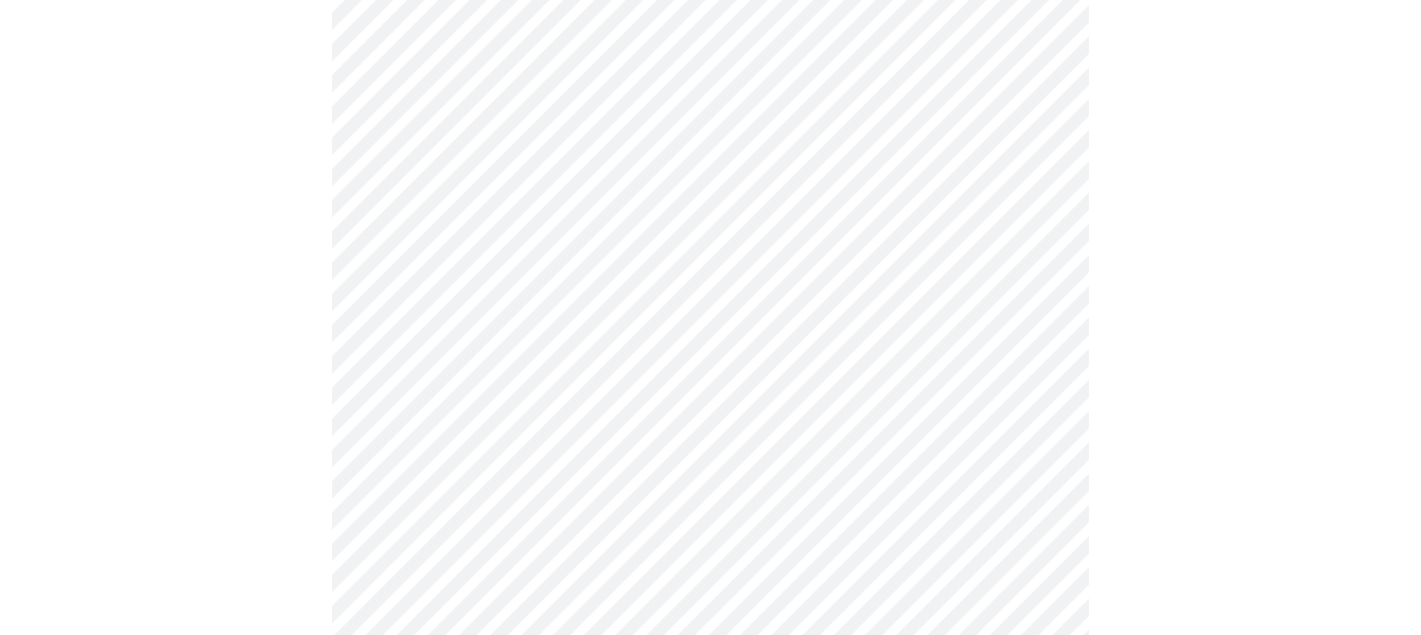
scroll to position [1419, 0]
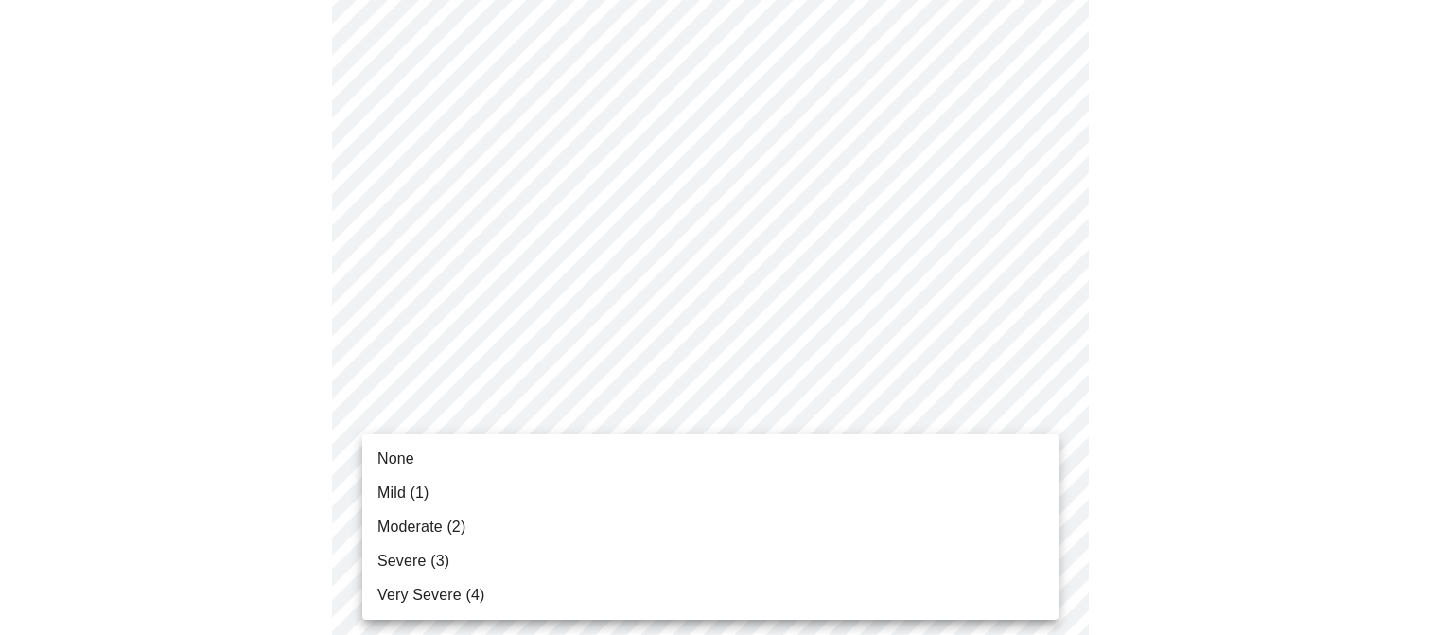
click at [772, 525] on li "Moderate (2)" at bounding box center [710, 527] width 696 height 34
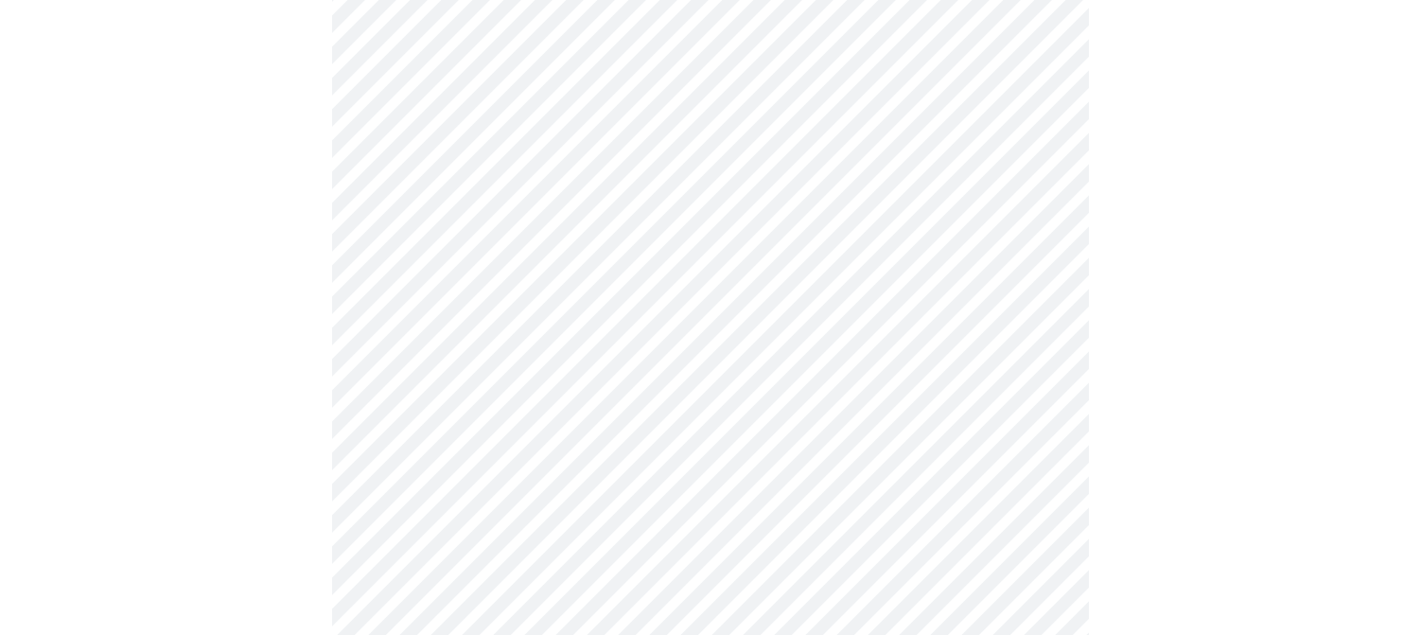
scroll to position [765, 0]
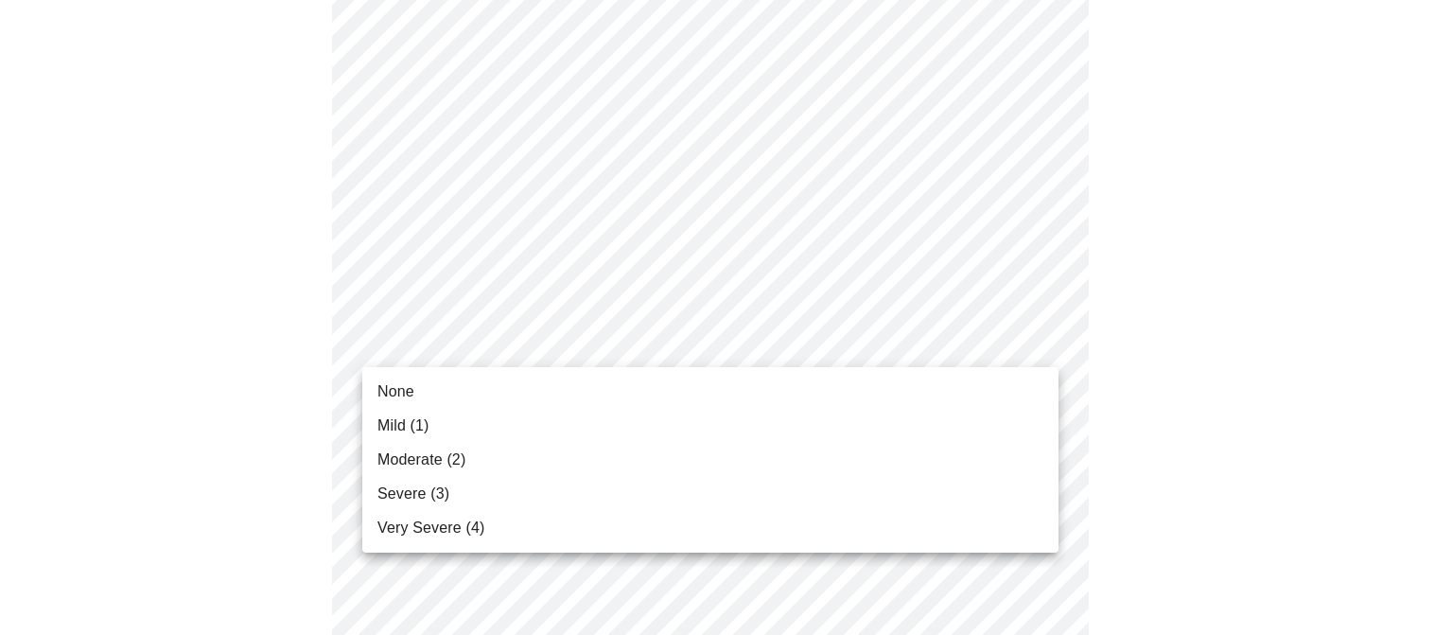
click at [752, 341] on body "MyMenopauseRx Appointments Messaging Labs Uploads Medications Community Refer a…" at bounding box center [718, 367] width 1420 height 2251
click at [756, 379] on li "None" at bounding box center [710, 392] width 696 height 34
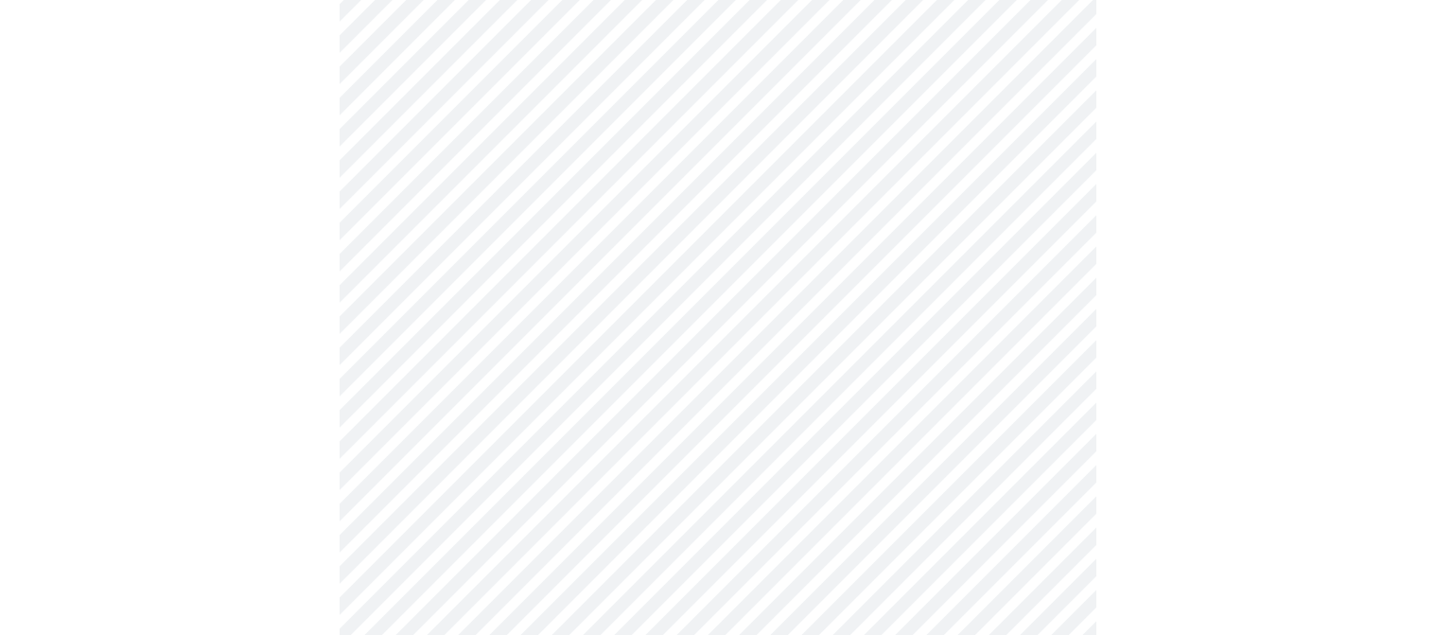
scroll to position [757, 0]
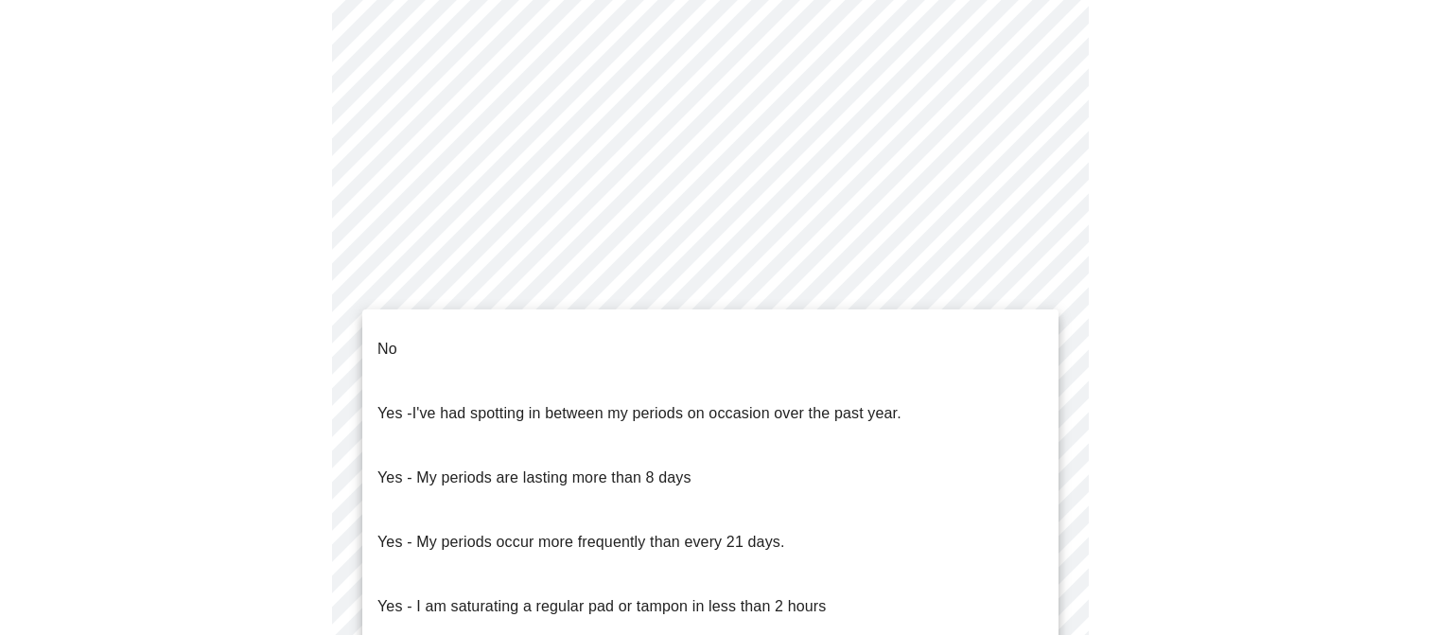
click at [689, 328] on body "MyMenopauseRx Appointments Messaging Labs Uploads Medications Community Refer a…" at bounding box center [718, 146] width 1420 height 1791
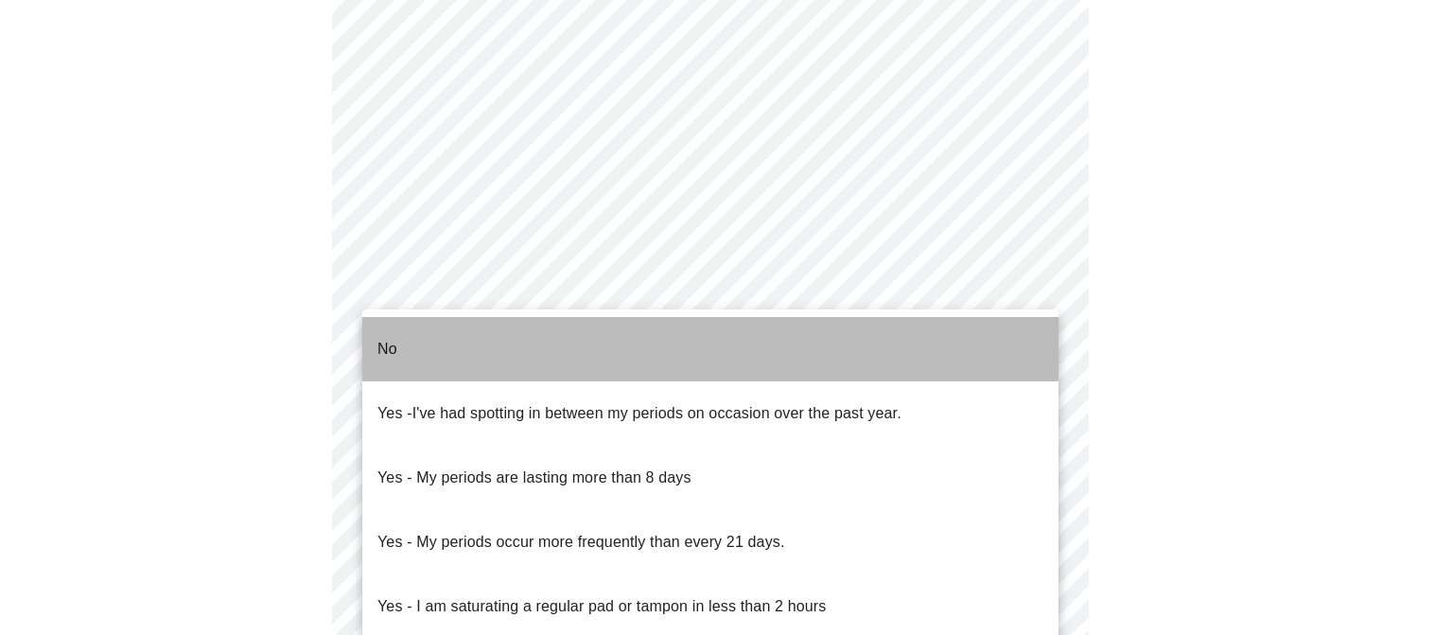
click at [686, 341] on li "No" at bounding box center [710, 349] width 696 height 64
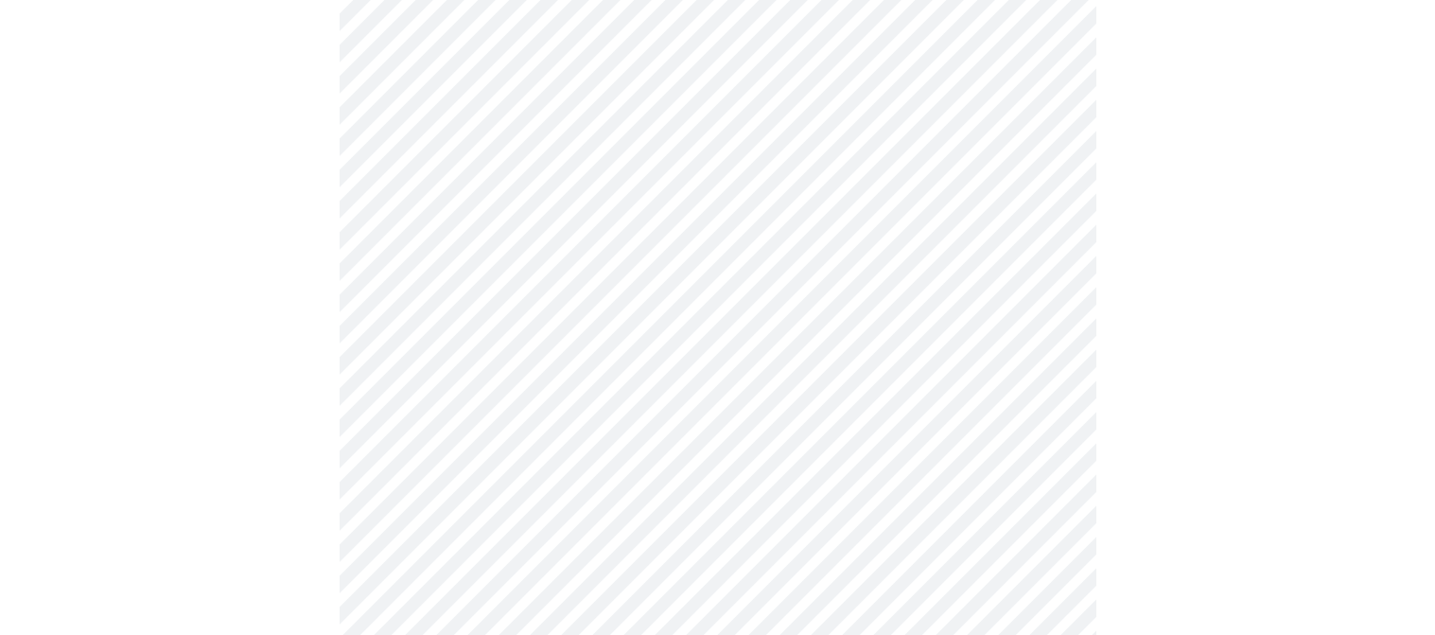
click at [746, 445] on body "MyMenopauseRx Appointments Messaging Labs Uploads Medications Community Refer a…" at bounding box center [718, 140] width 1420 height 1779
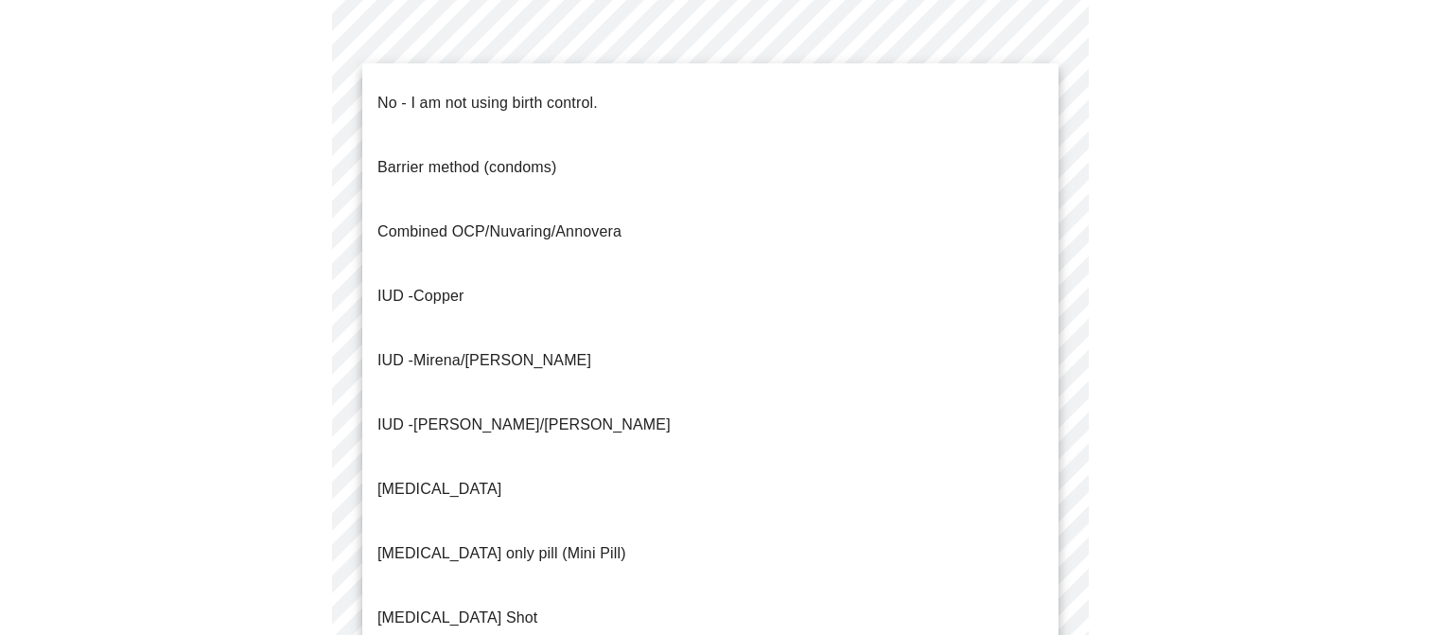
click at [761, 110] on li "No - I am not using birth control." at bounding box center [710, 103] width 696 height 64
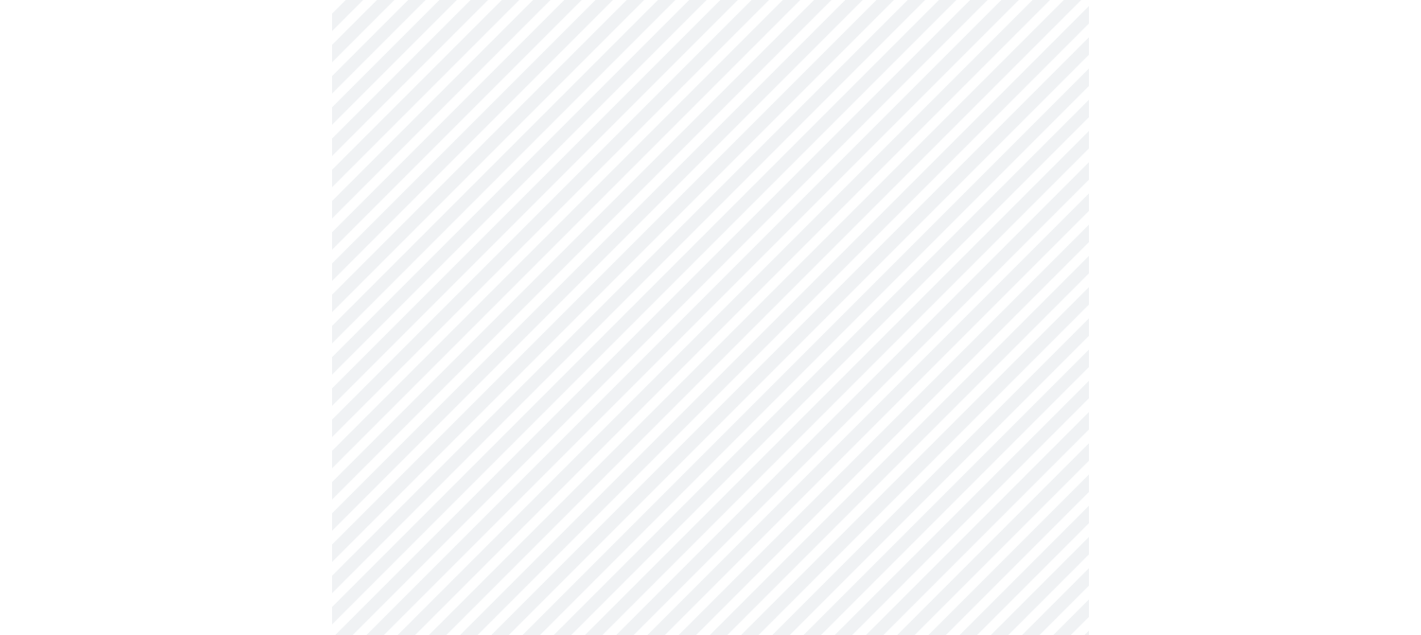
click at [824, 598] on body "MyMenopauseRx Appointments Messaging Labs Uploads Medications Community Refer a…" at bounding box center [711, 135] width 1406 height 1768
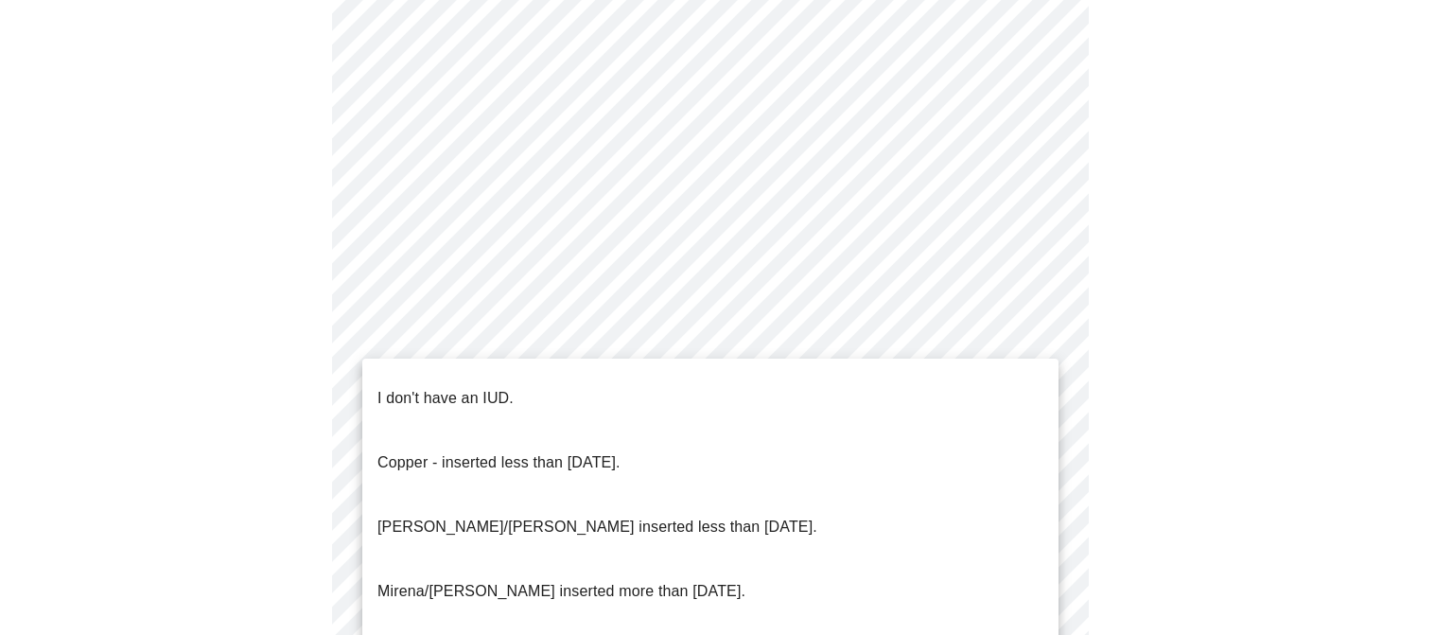
click at [727, 396] on li "I don't have an IUD." at bounding box center [710, 398] width 696 height 64
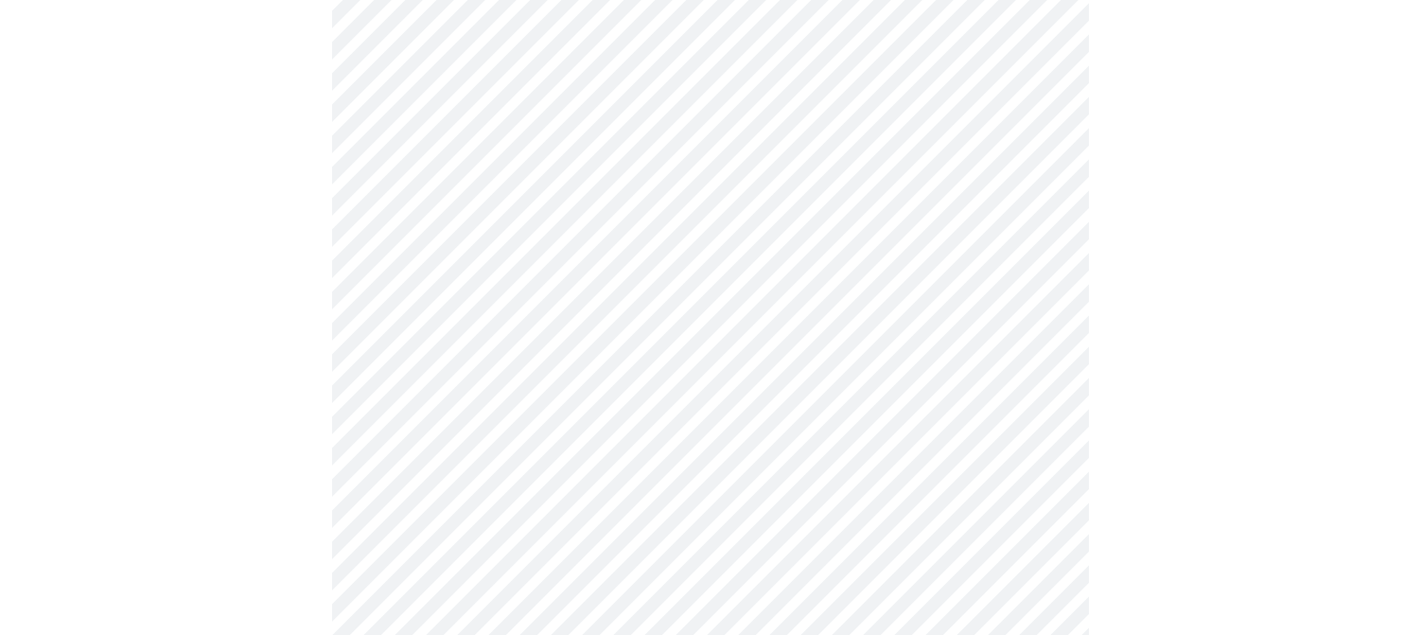
scroll to position [949, 0]
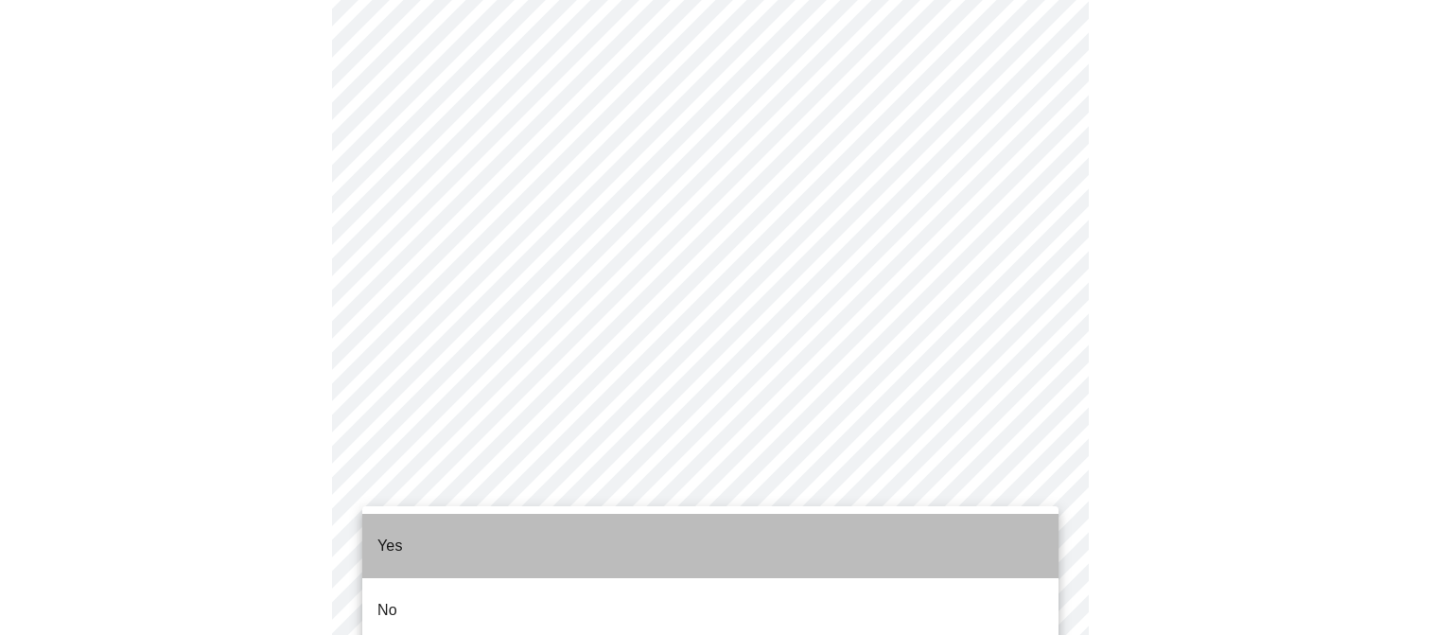
click at [820, 542] on li "Yes" at bounding box center [710, 546] width 696 height 64
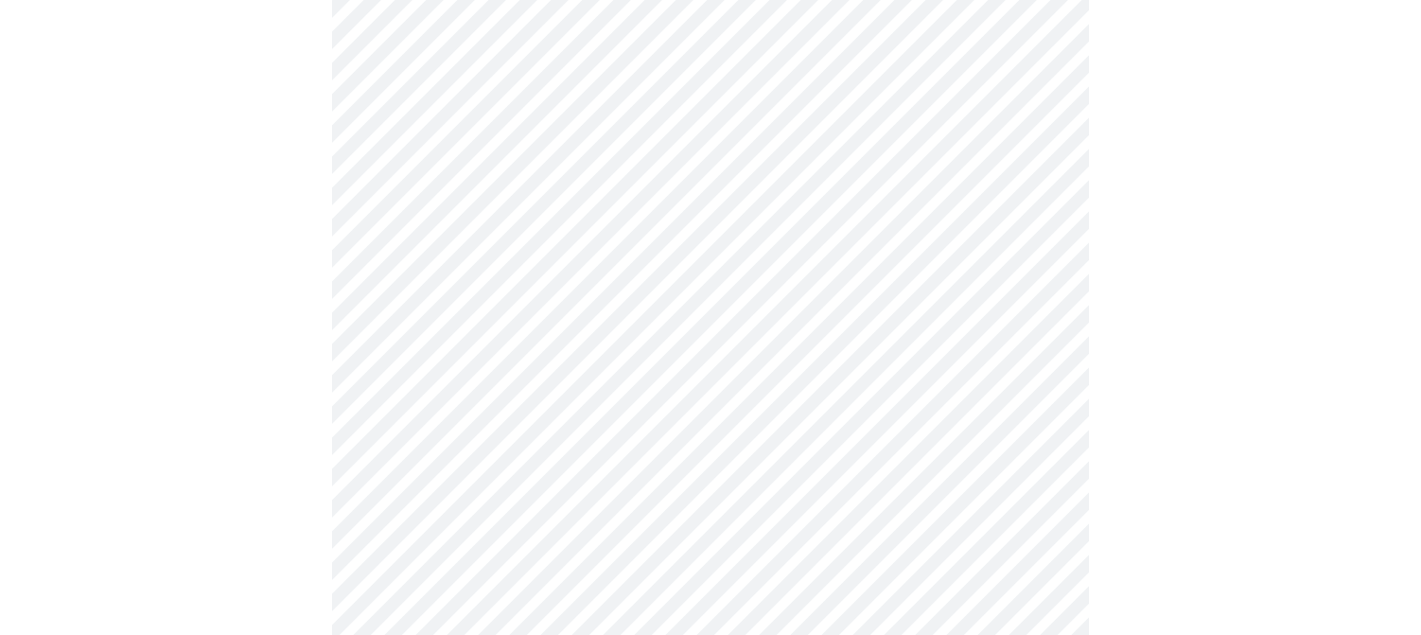
scroll to position [4824, 0]
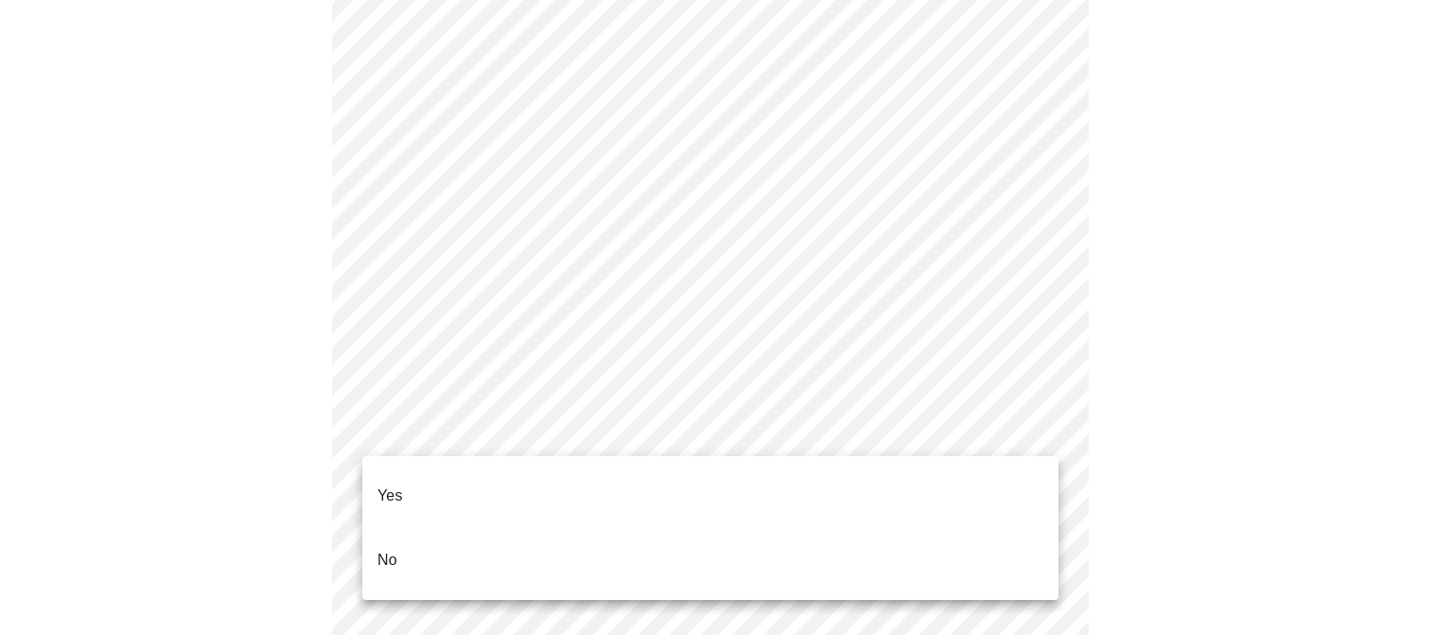
click at [417, 528] on li "No" at bounding box center [710, 560] width 696 height 64
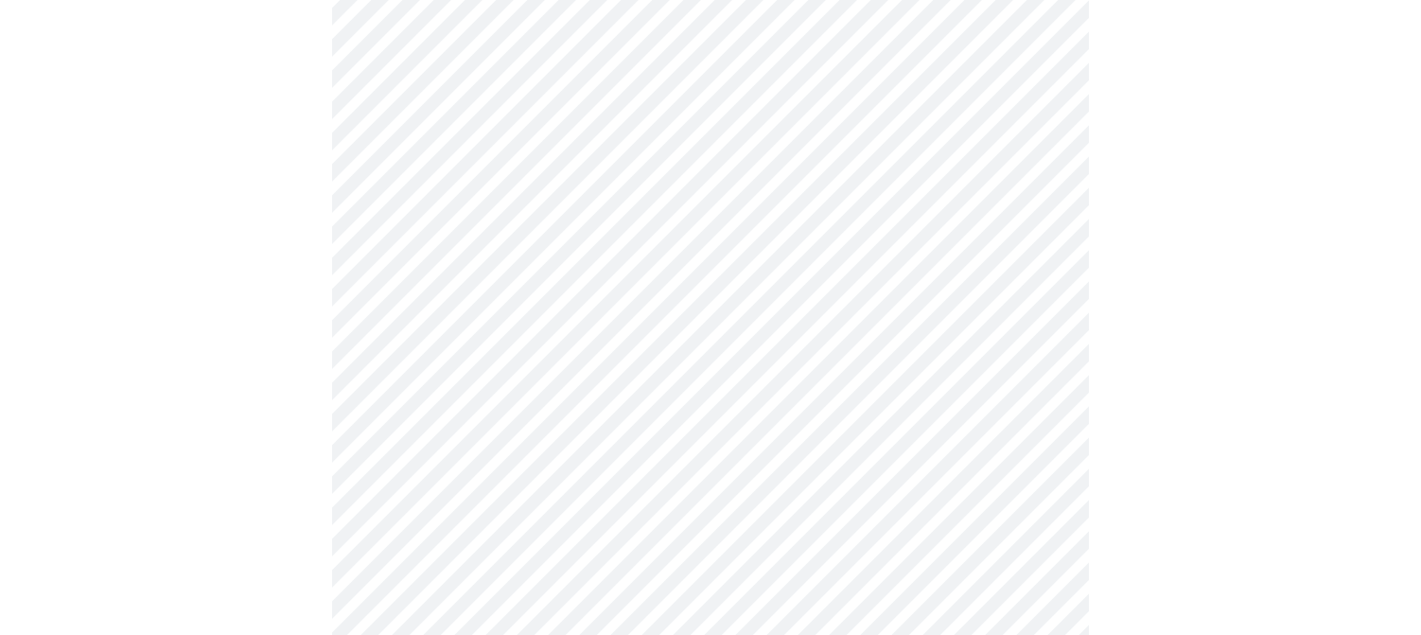
scroll to position [1514, 0]
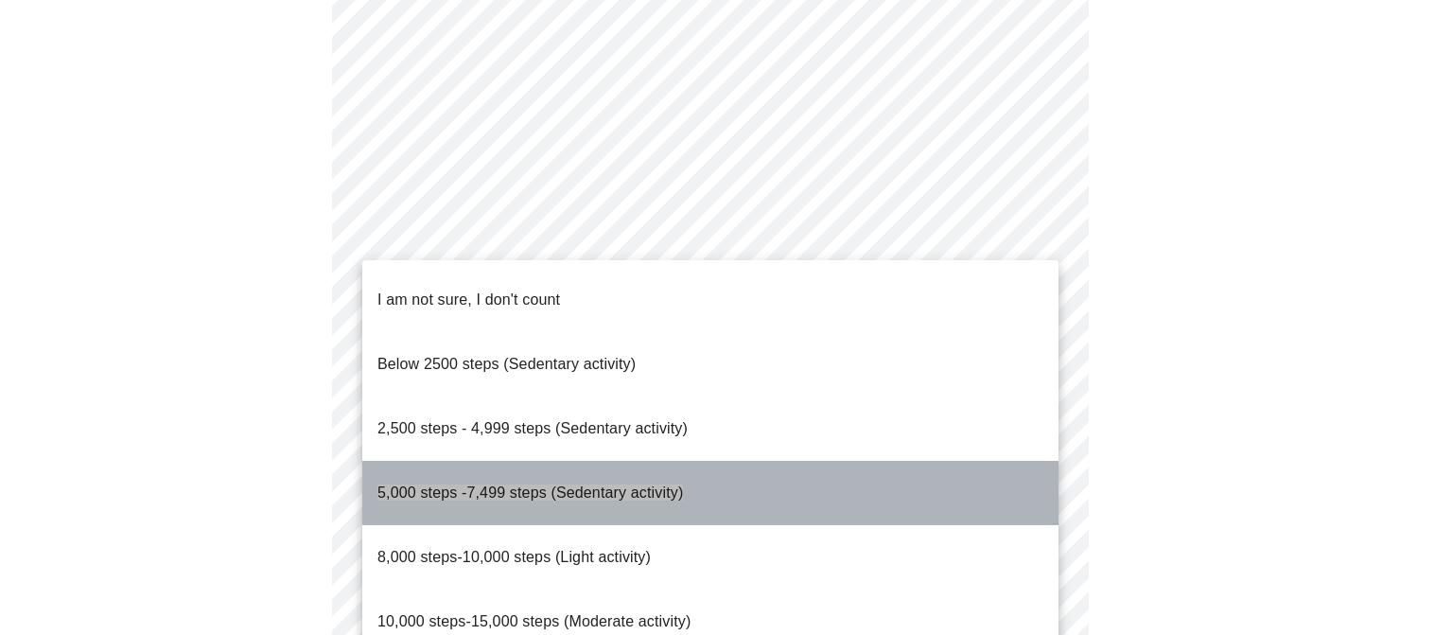
click at [1030, 461] on li "5,000 steps -7,499 steps (Sedentary activity)" at bounding box center [710, 493] width 696 height 64
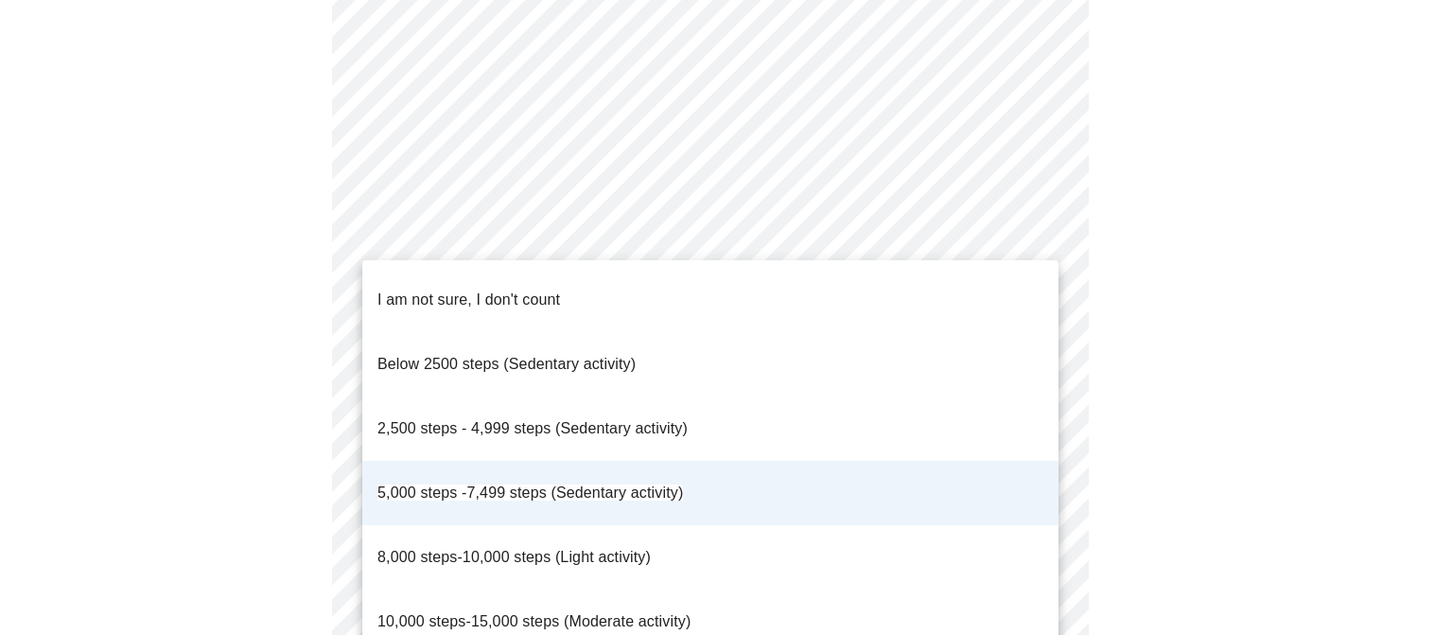
click at [1021, 461] on li "5,000 steps -7,499 steps (Sedentary activity)" at bounding box center [710, 493] width 696 height 64
click at [1015, 525] on li "8,000 steps-10,000 steps (Light activity)" at bounding box center [710, 557] width 696 height 64
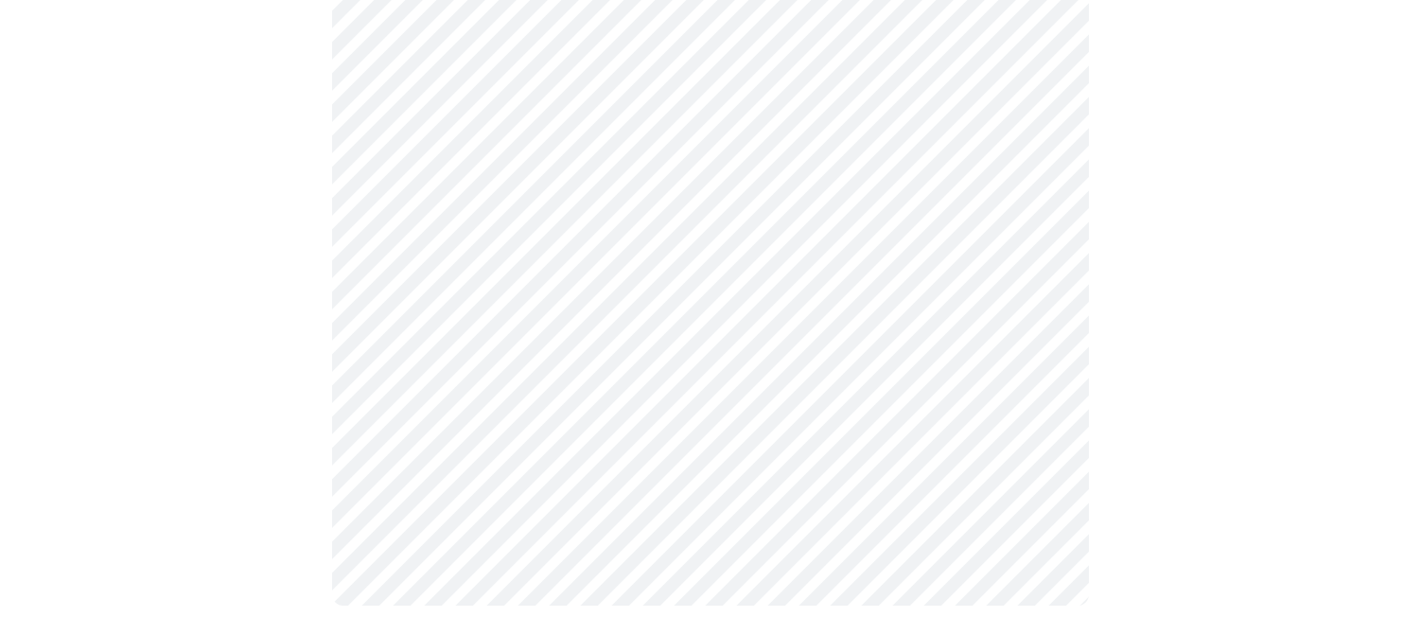
scroll to position [1104, 0]
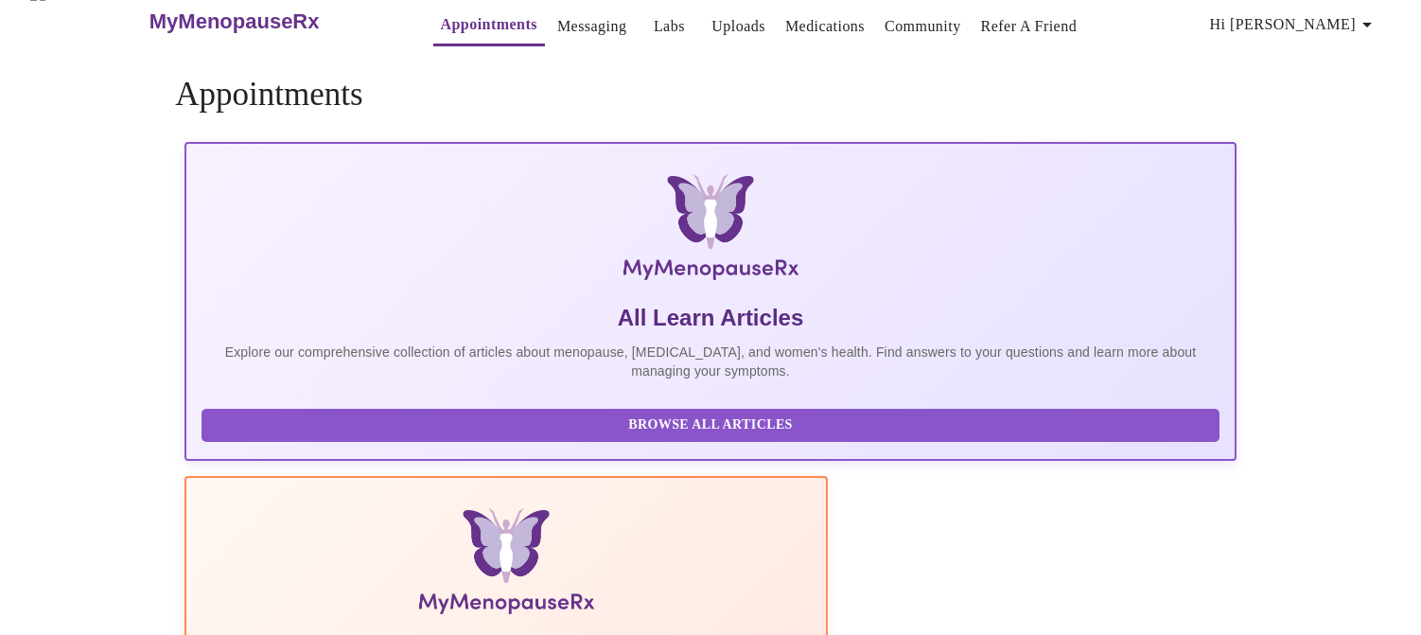
scroll to position [726, 0]
